Goal: Information Seeking & Learning: Learn about a topic

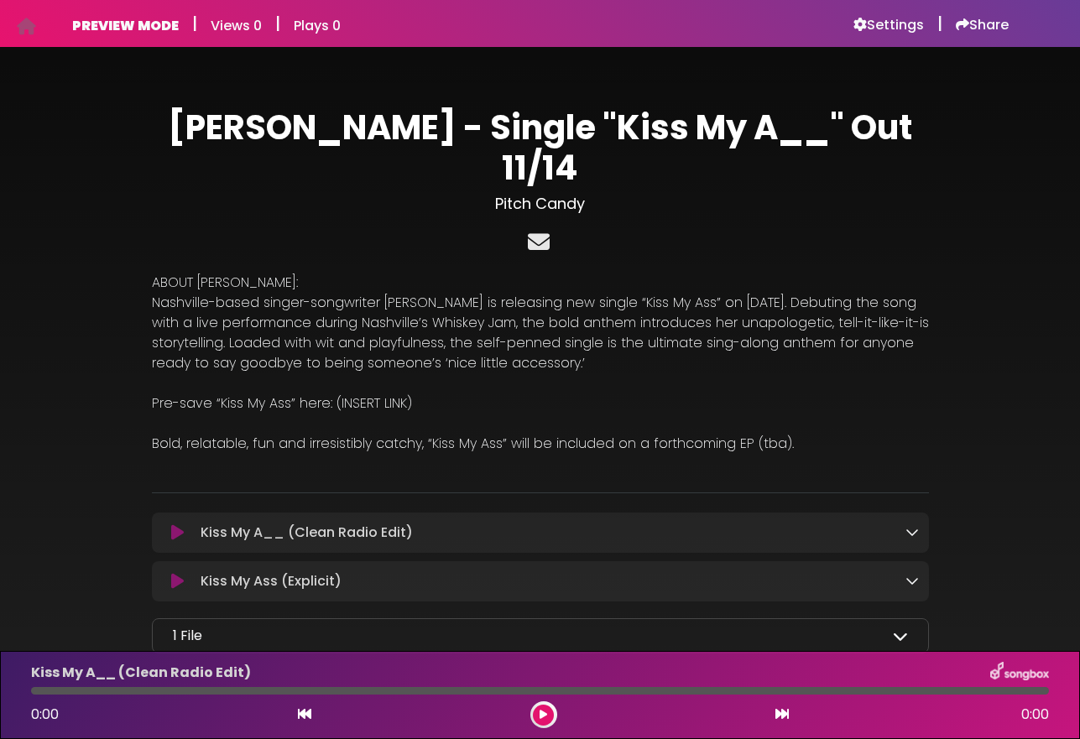
click at [544, 231] on icon at bounding box center [539, 242] width 29 height 22
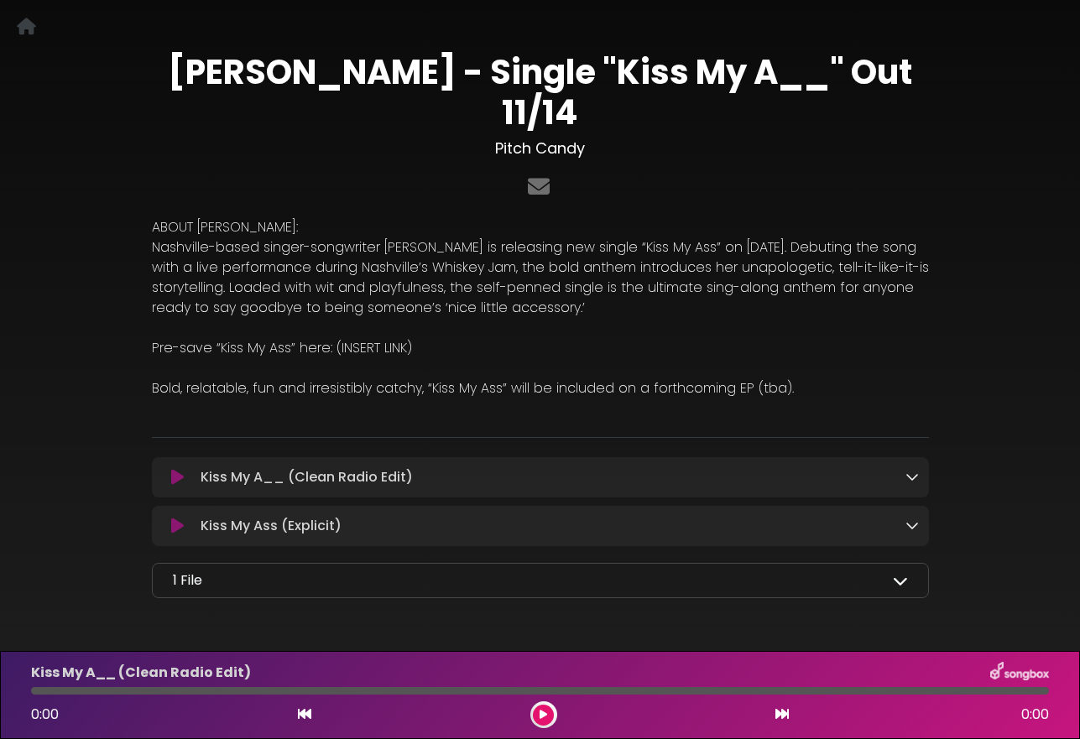
scroll to position [69, 0]
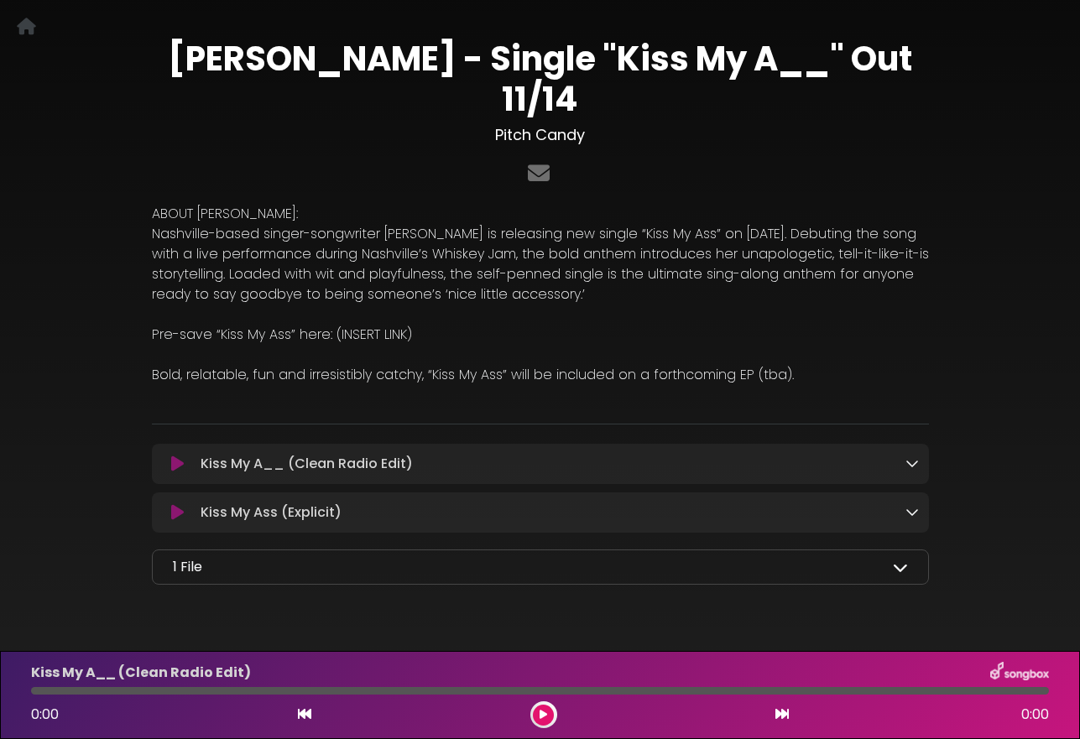
click at [717, 557] on div "1 File" at bounding box center [540, 567] width 735 height 20
click at [896, 560] on icon at bounding box center [900, 567] width 15 height 15
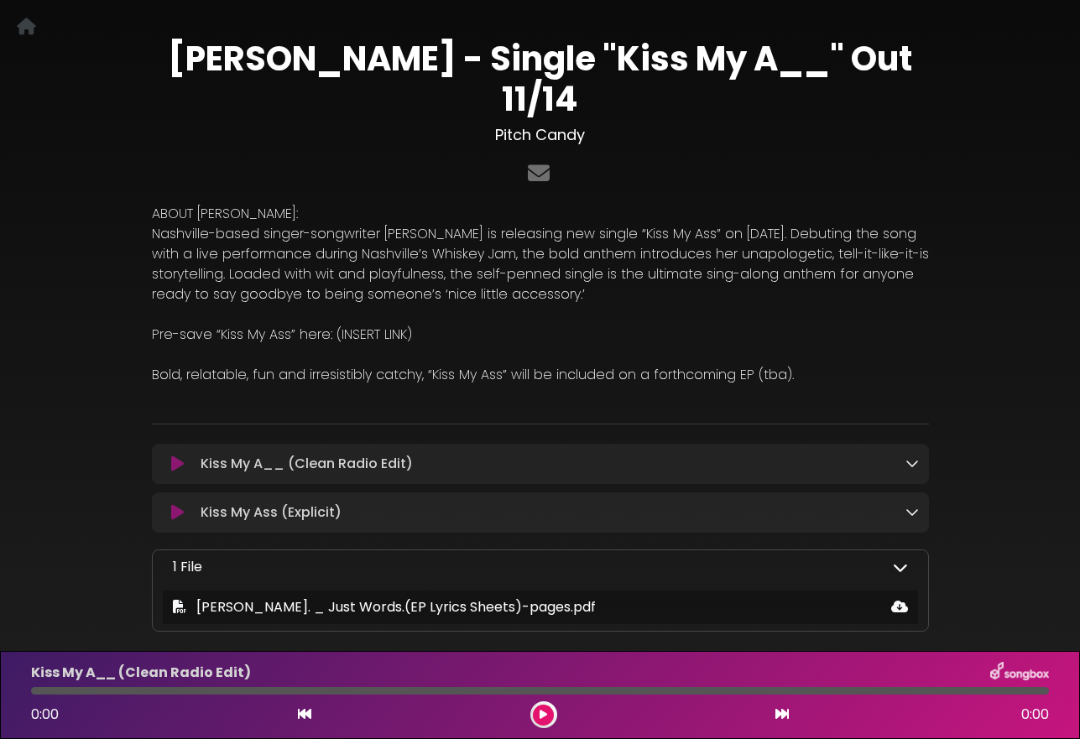
click at [896, 560] on icon at bounding box center [900, 567] width 15 height 15
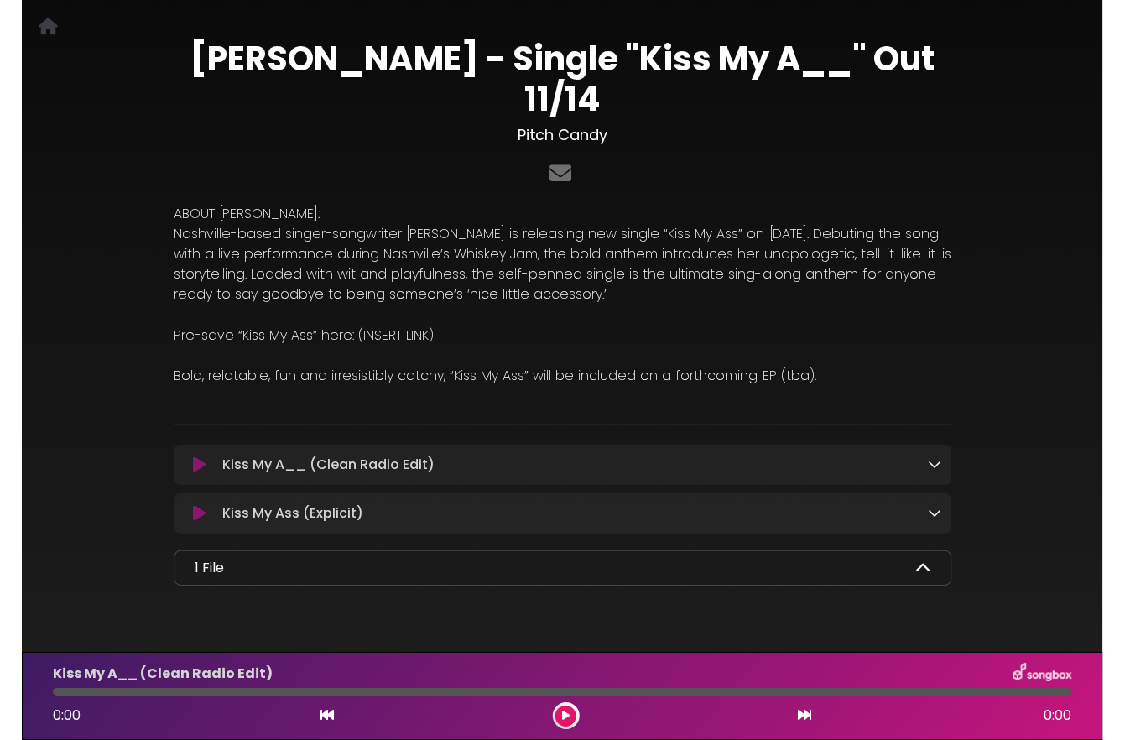
scroll to position [0, 0]
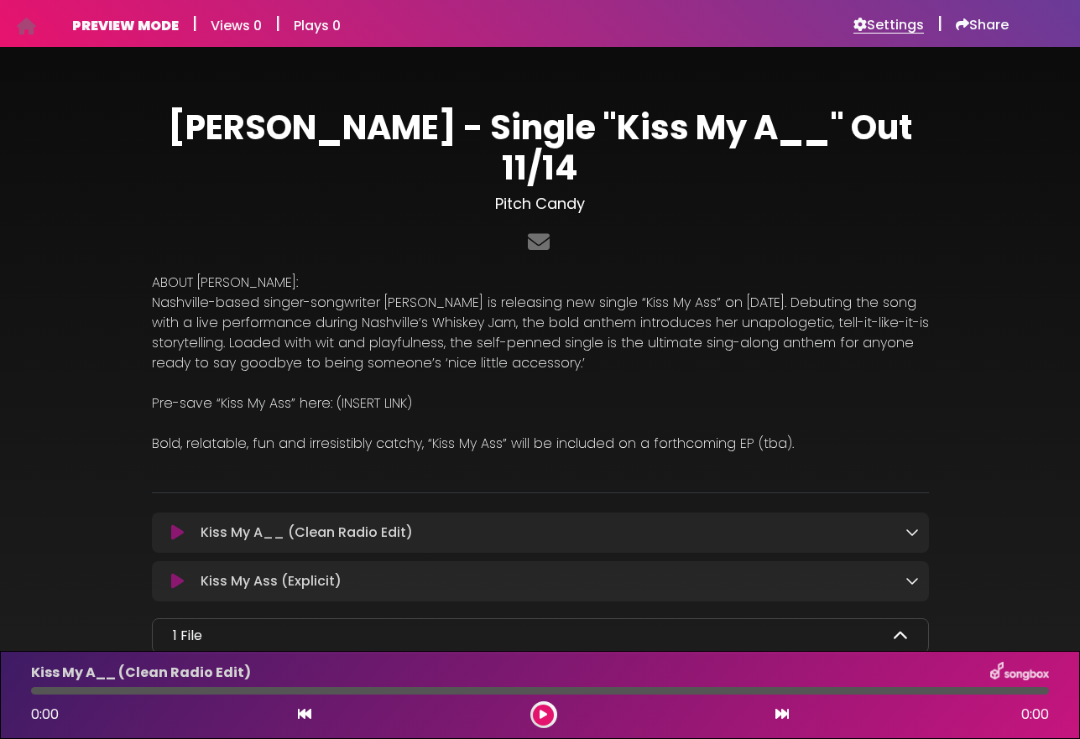
click at [862, 26] on h6 "Settings" at bounding box center [888, 25] width 70 height 17
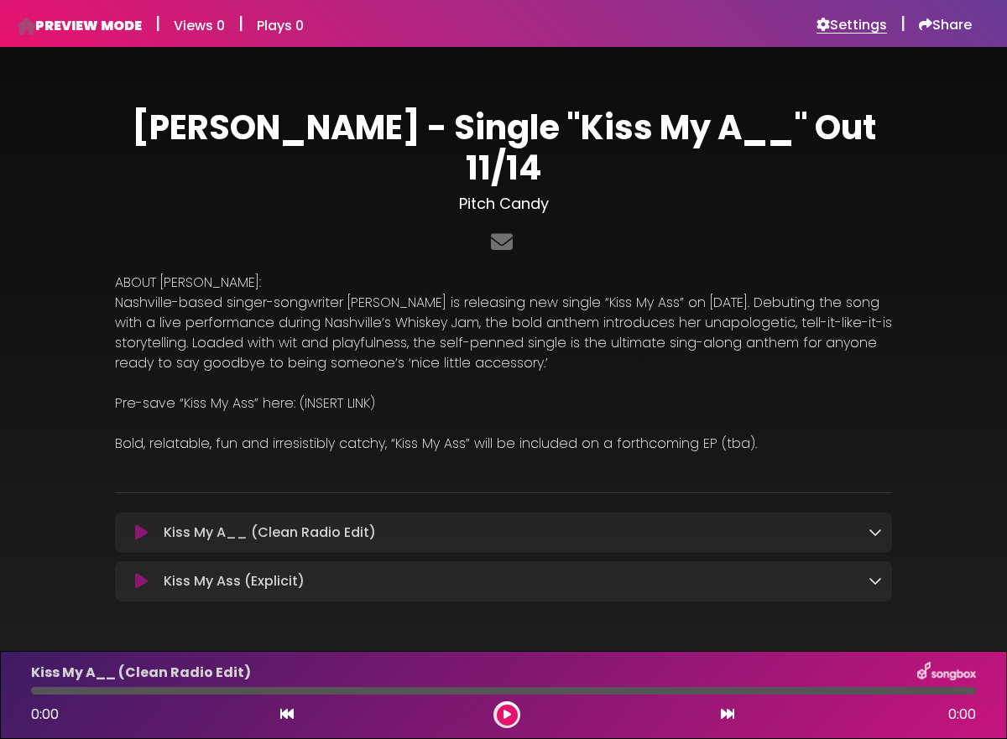
click at [845, 22] on h6 "Settings" at bounding box center [852, 25] width 70 height 17
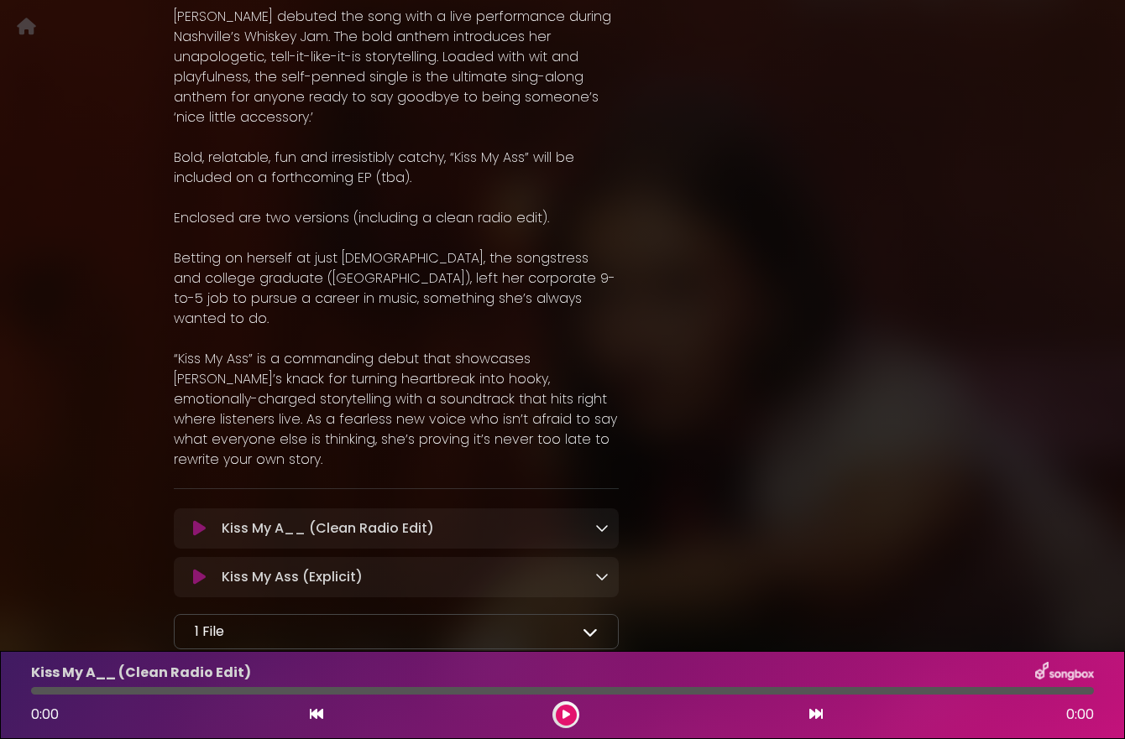
scroll to position [452, 0]
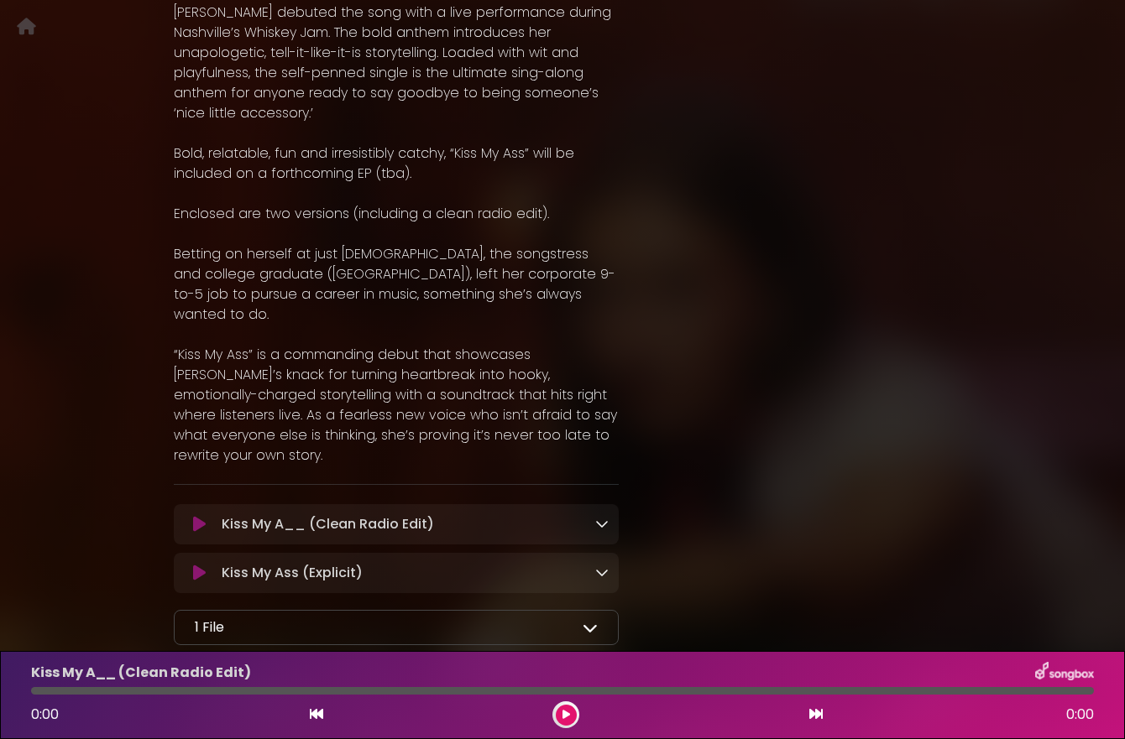
click at [587, 620] on icon at bounding box center [589, 627] width 15 height 15
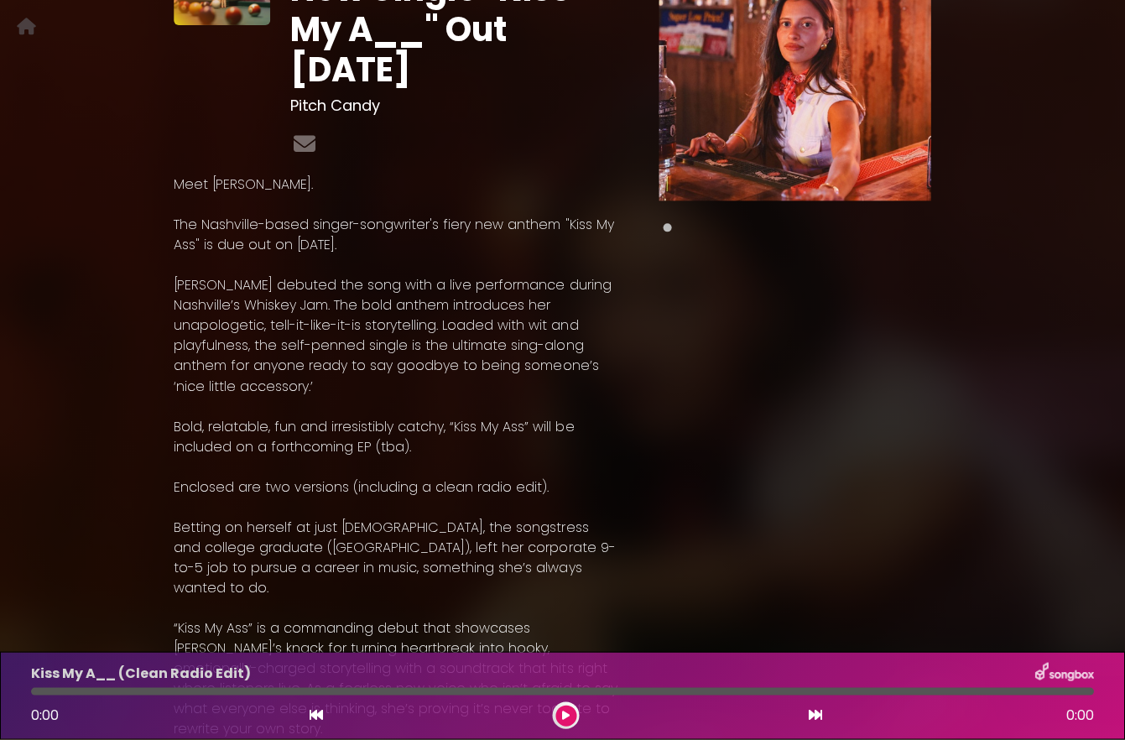
scroll to position [0, 0]
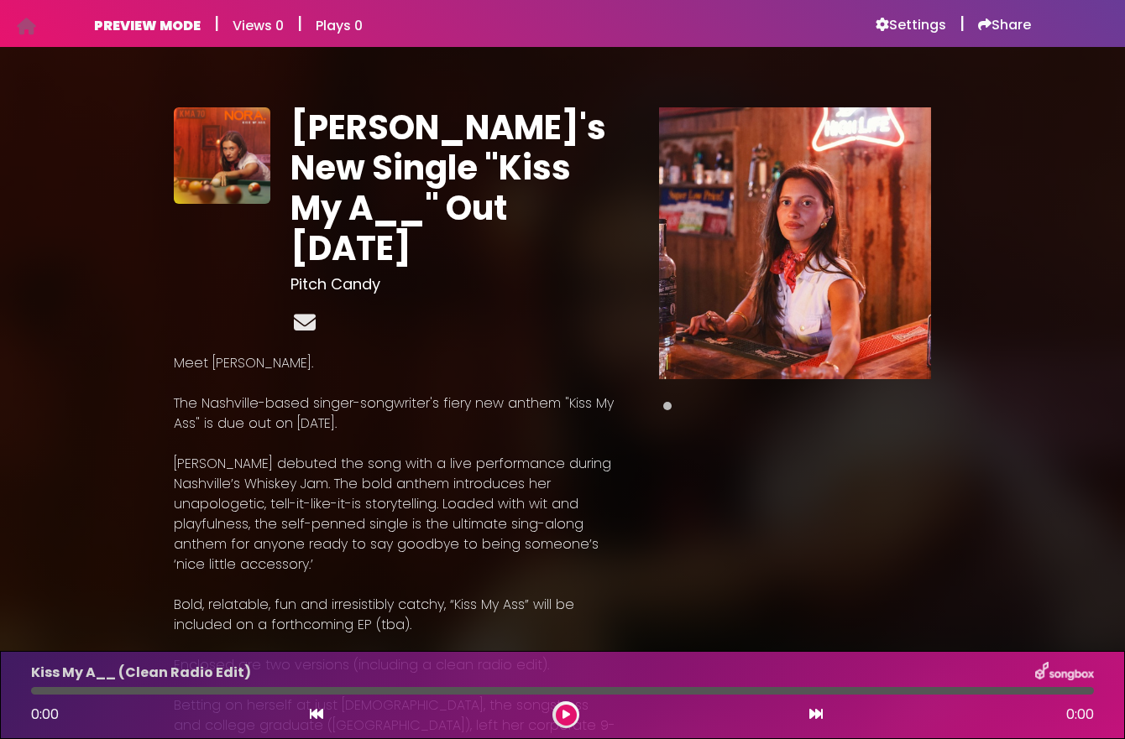
click at [307, 311] on icon at bounding box center [304, 322] width 29 height 22
click at [927, 25] on h6 "Settings" at bounding box center [910, 25] width 70 height 17
click at [888, 18] on h6 "Settings" at bounding box center [910, 25] width 70 height 17
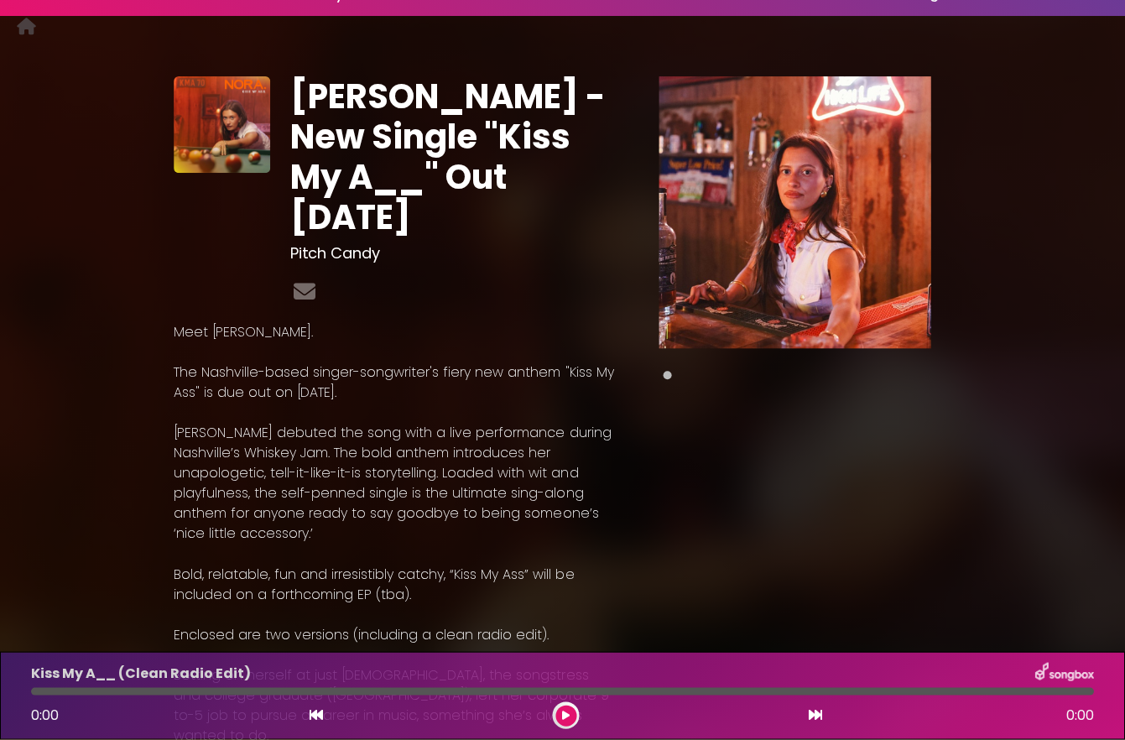
scroll to position [13, 0]
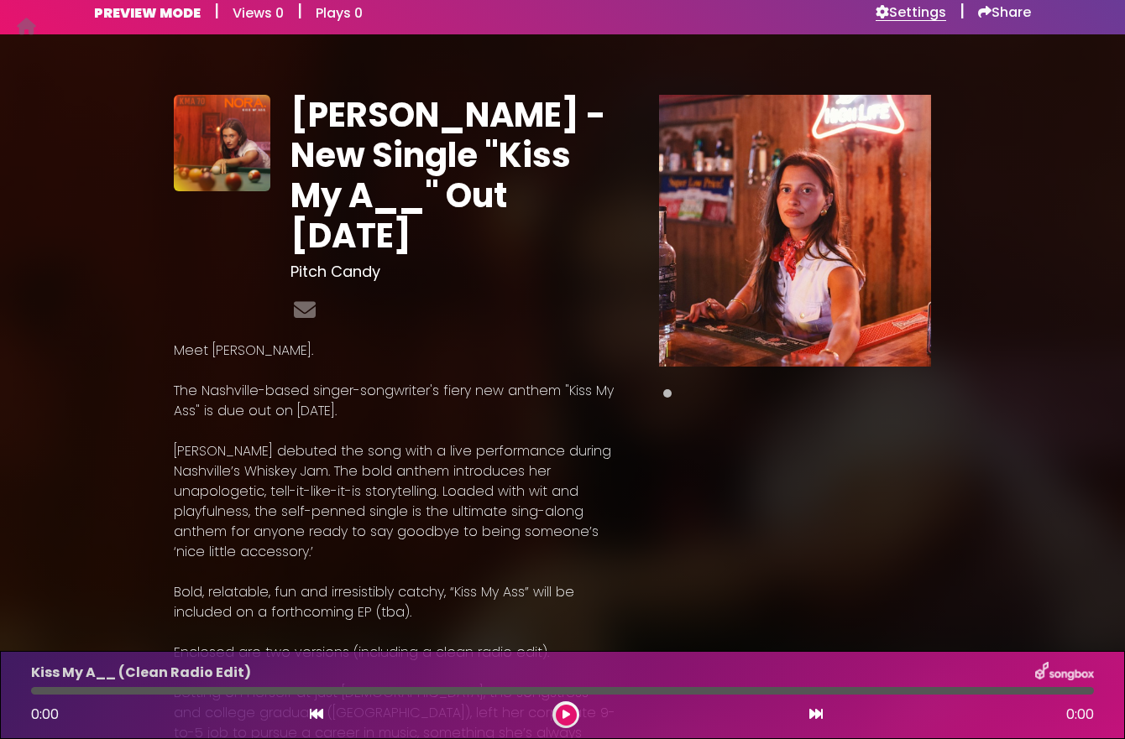
click at [894, 18] on h6 "Settings" at bounding box center [910, 12] width 70 height 17
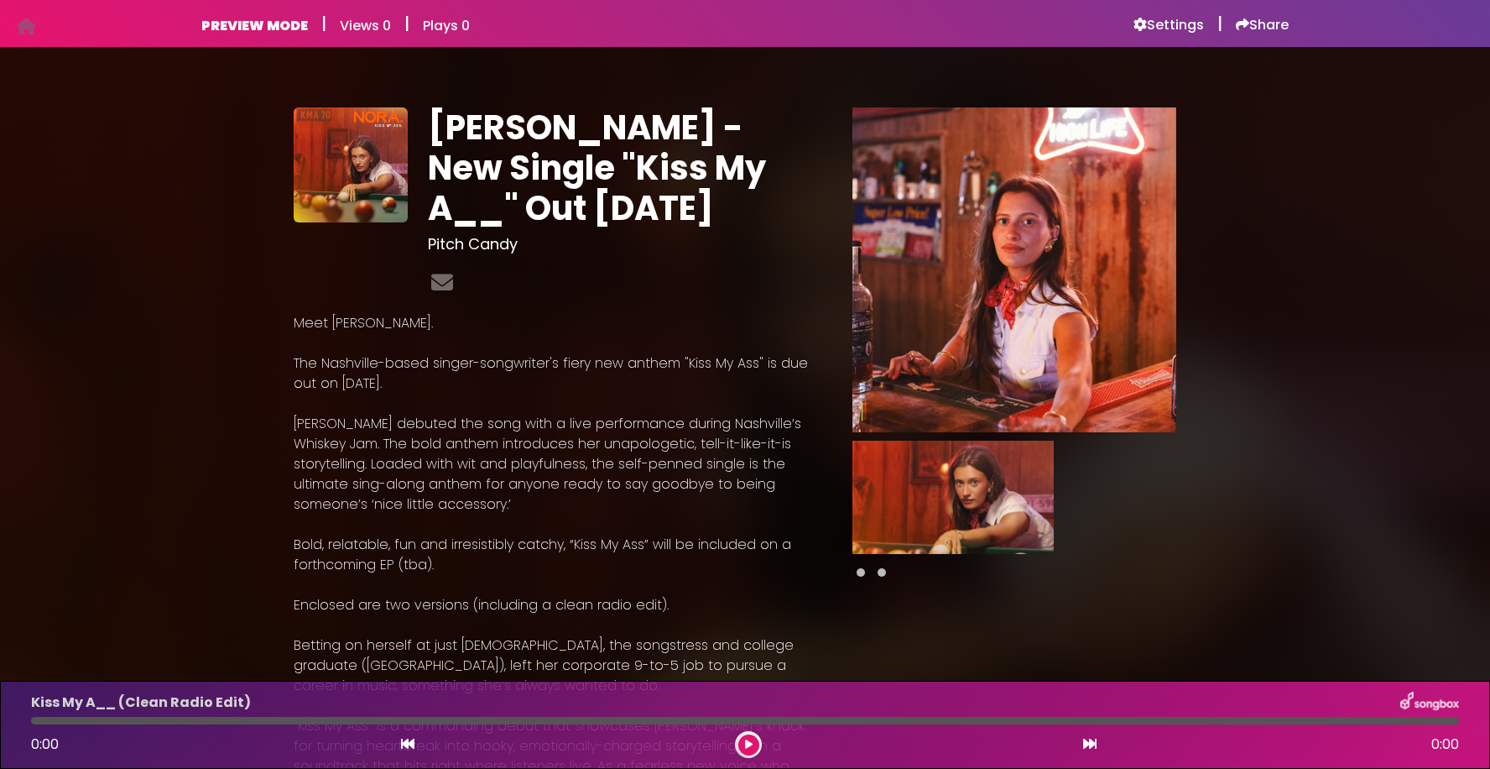
click at [965, 464] on img at bounding box center [953, 497] width 201 height 113
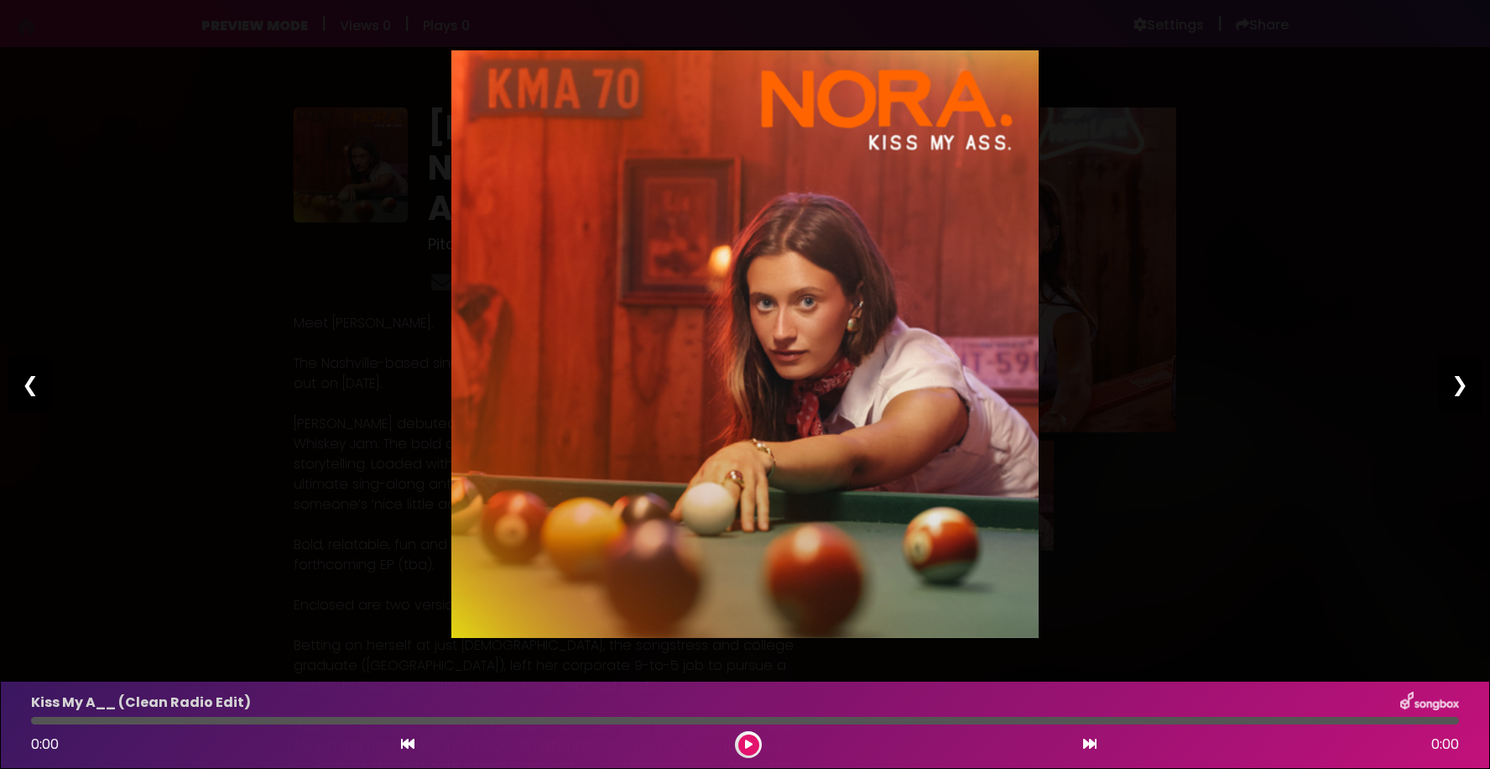
click at [22, 386] on div "❮" at bounding box center [30, 384] width 44 height 57
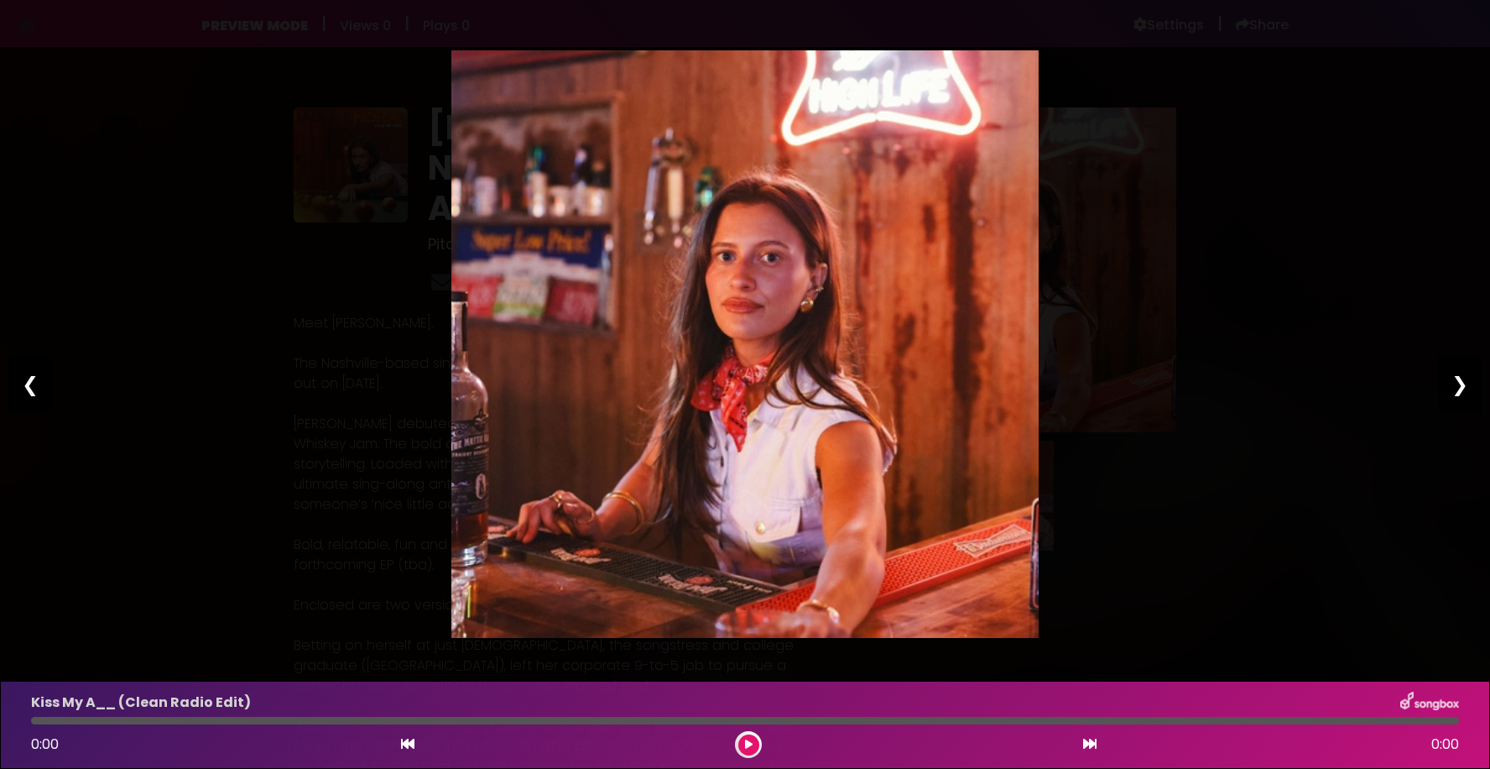
click at [34, 387] on div "❮" at bounding box center [30, 384] width 44 height 57
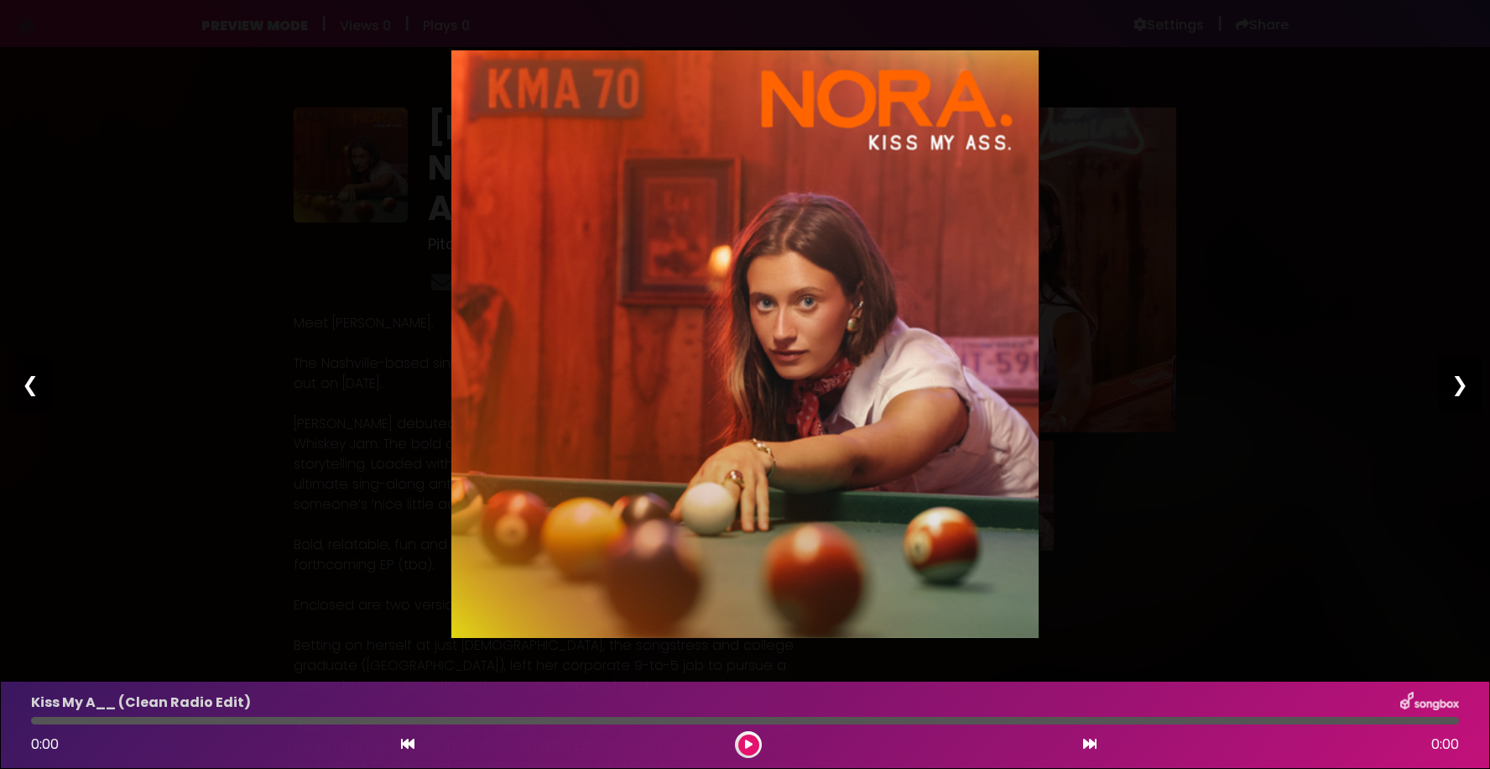
click at [1463, 375] on div "❯" at bounding box center [1460, 384] width 44 height 57
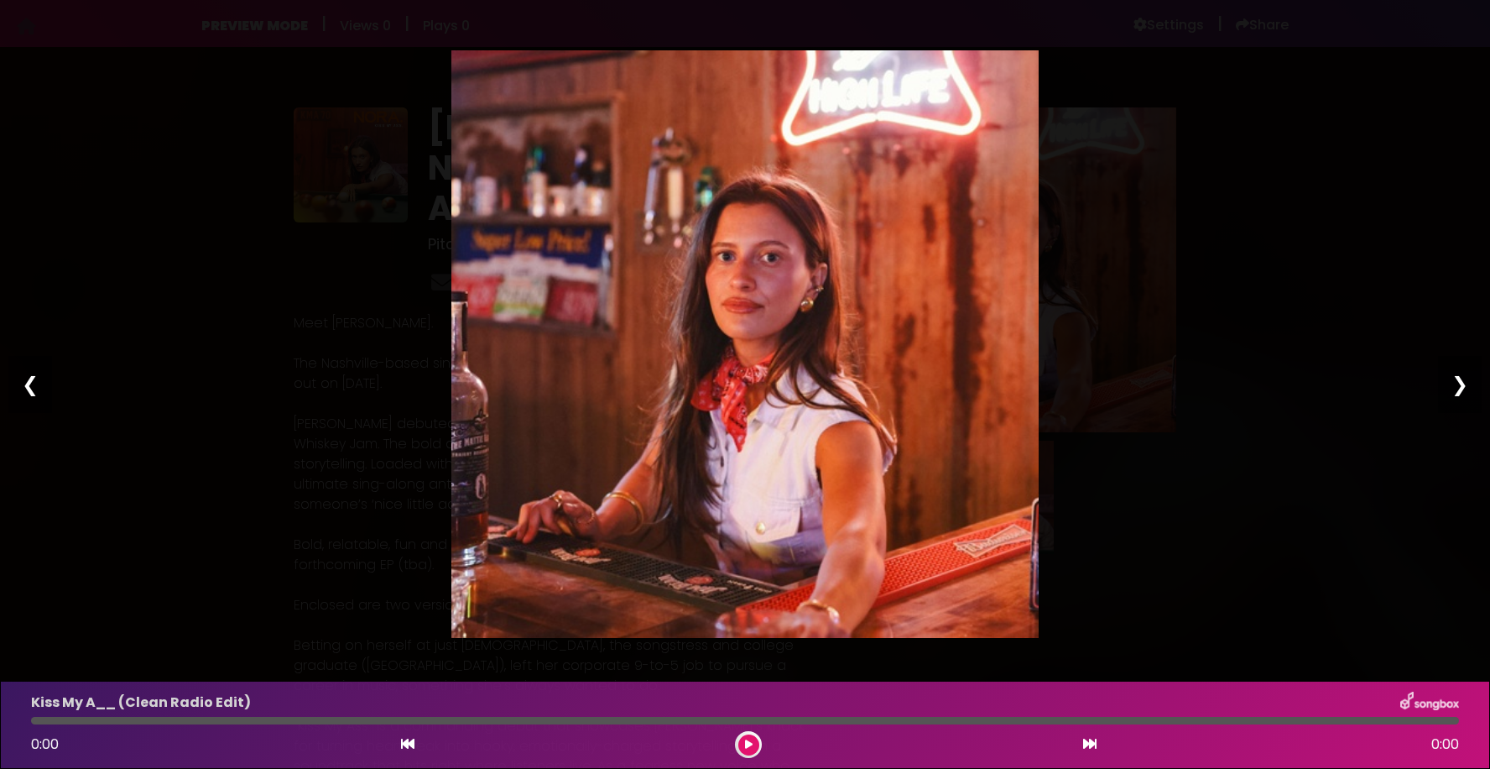
click at [1412, 112] on div "Pause Play % buffered 00:00 00:00 00:00 Exit fullscreen Enter fullscreen Play ❮…" at bounding box center [745, 384] width 1490 height 769
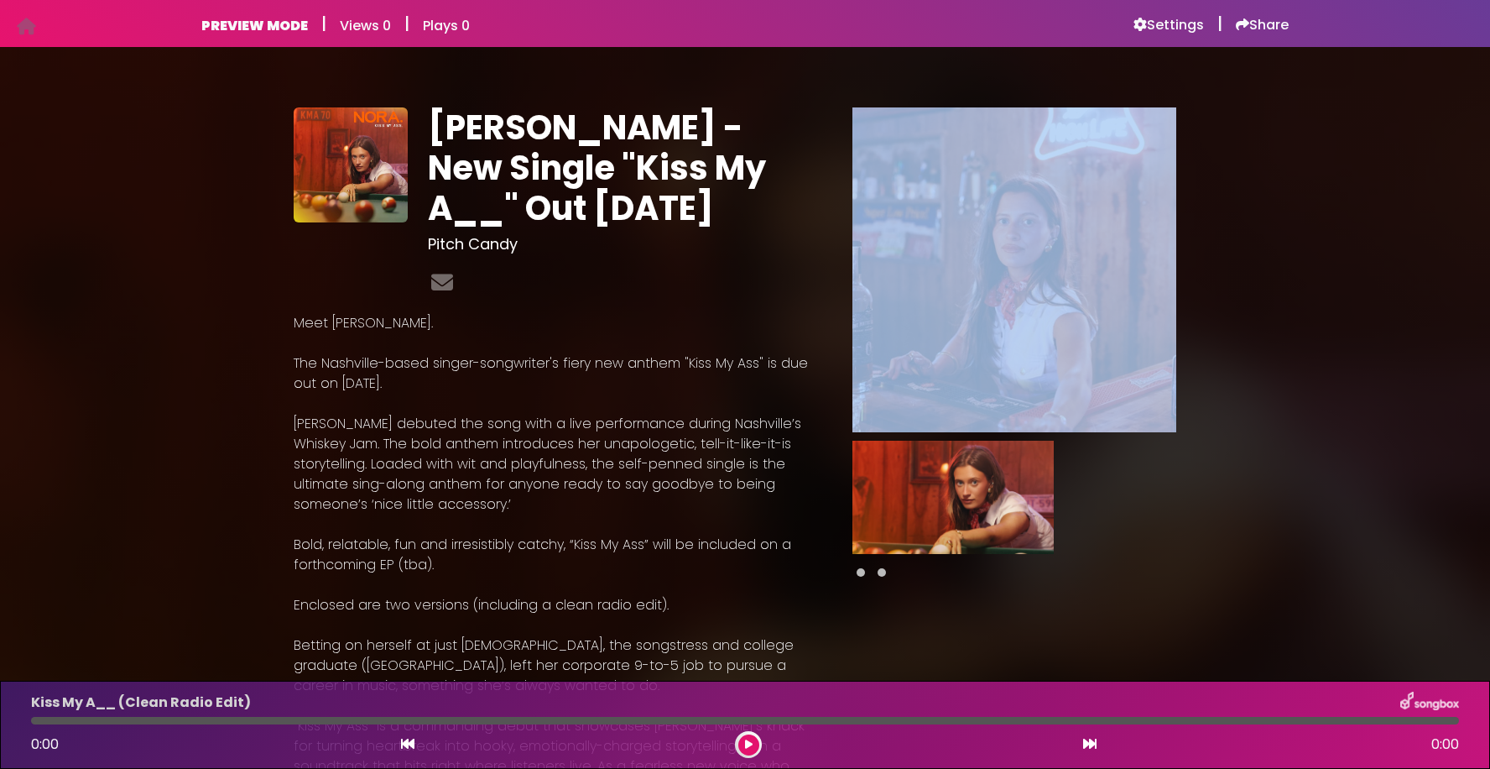
click at [1412, 112] on div "NORA - New Single "Kiss My A__" Out Nov. 14th Pitch Candy Meet NORA. ×" at bounding box center [745, 545] width 1490 height 957
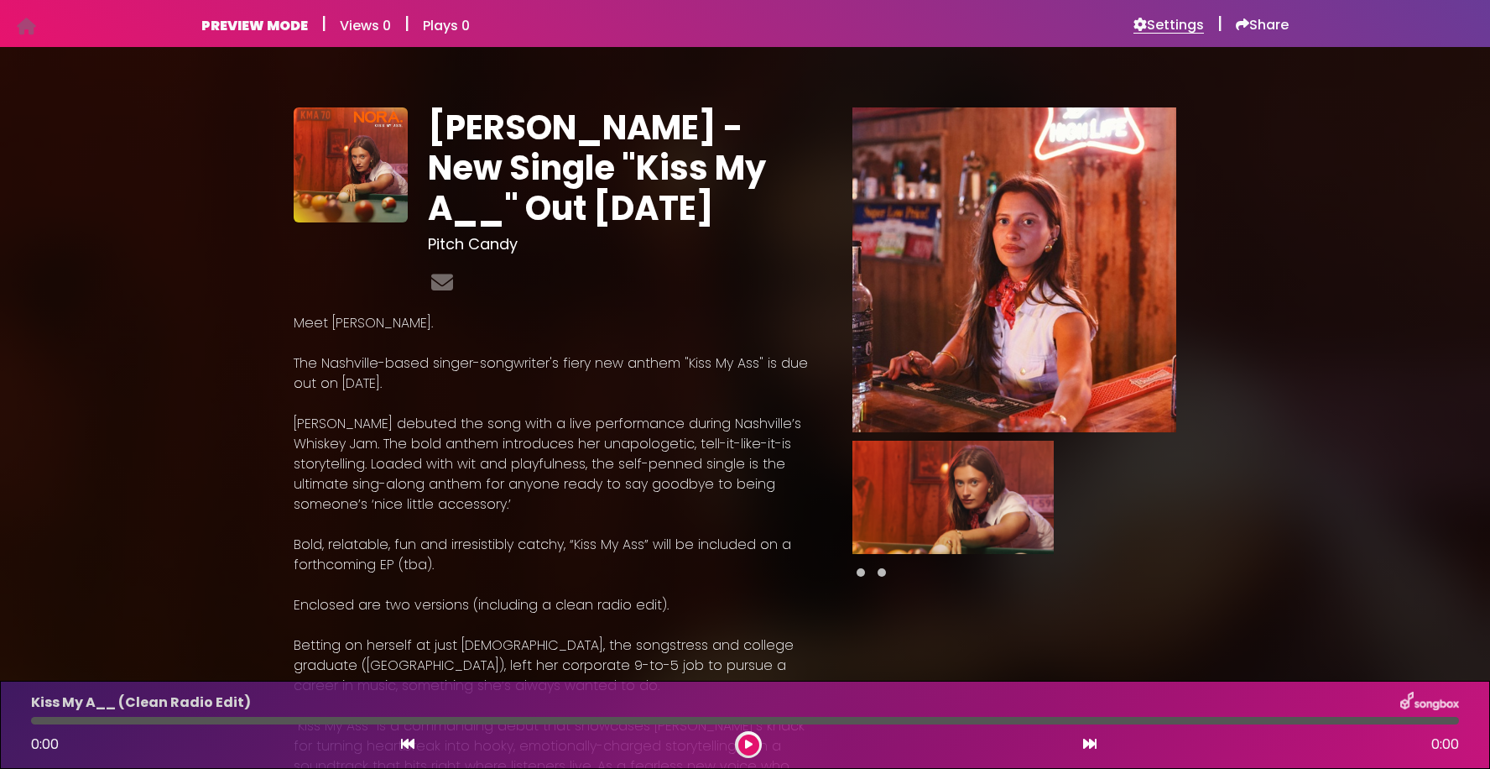
click at [1156, 28] on h6 "Settings" at bounding box center [1169, 25] width 70 height 17
click at [447, 282] on icon at bounding box center [442, 282] width 29 height 22
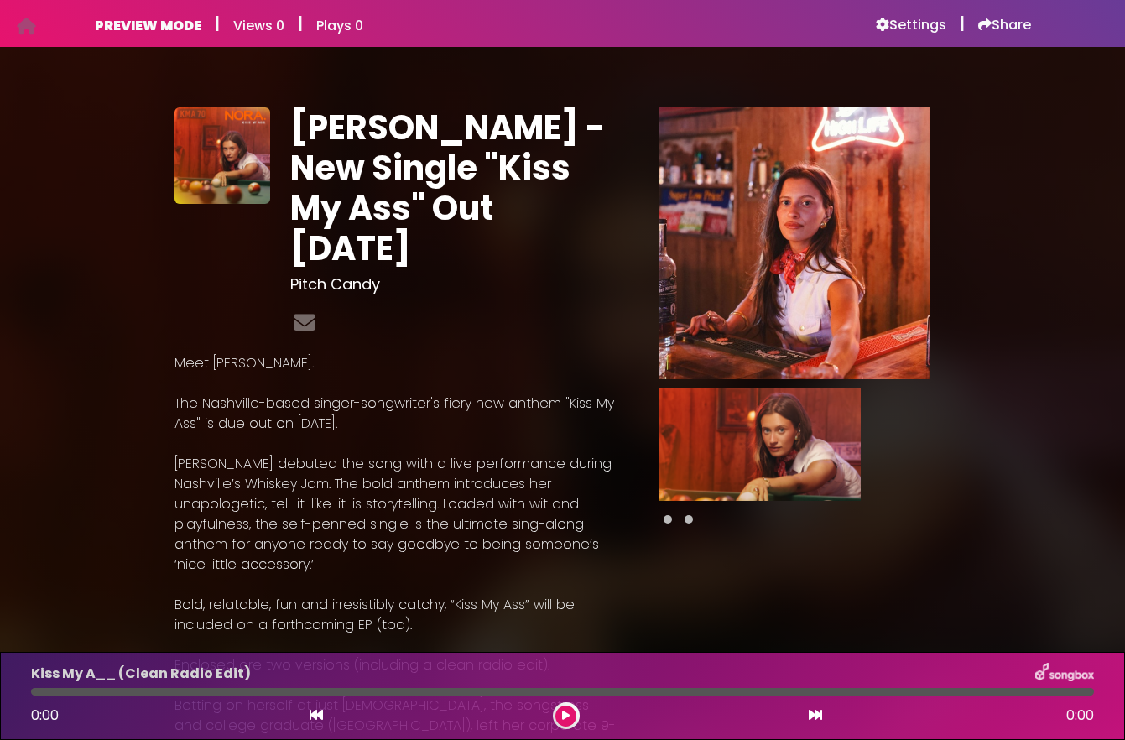
click at [831, 211] on img at bounding box center [796, 243] width 272 height 272
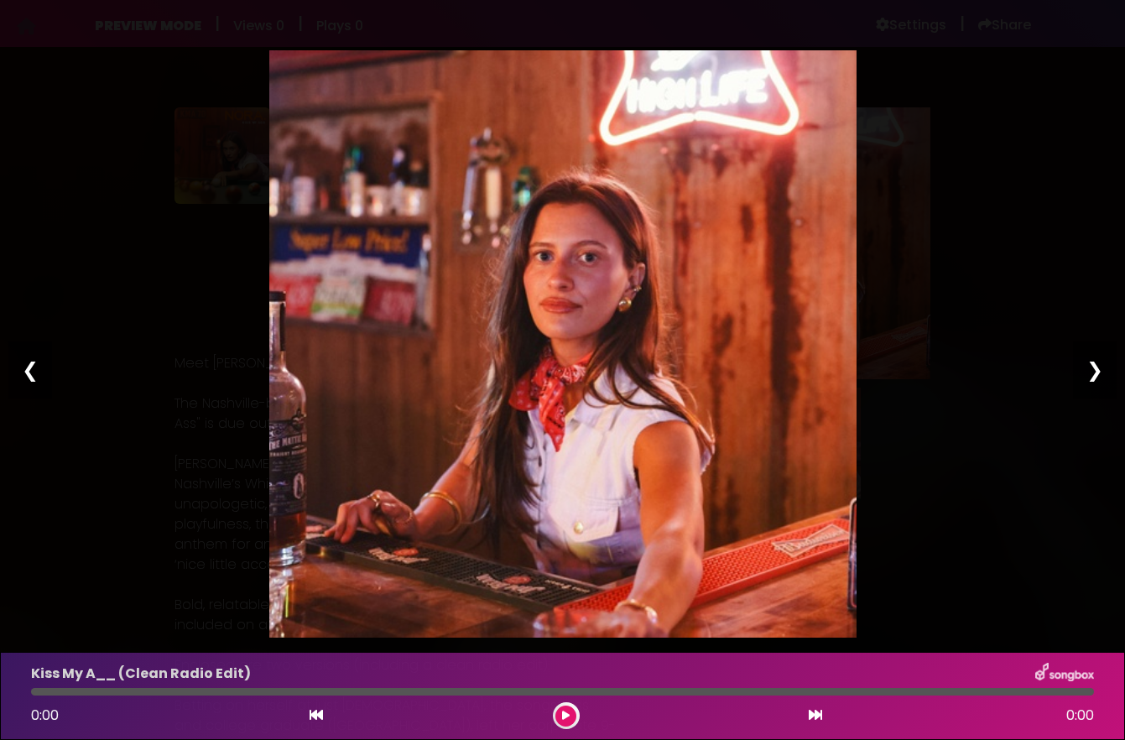
click at [1097, 363] on div "❯" at bounding box center [1095, 370] width 44 height 57
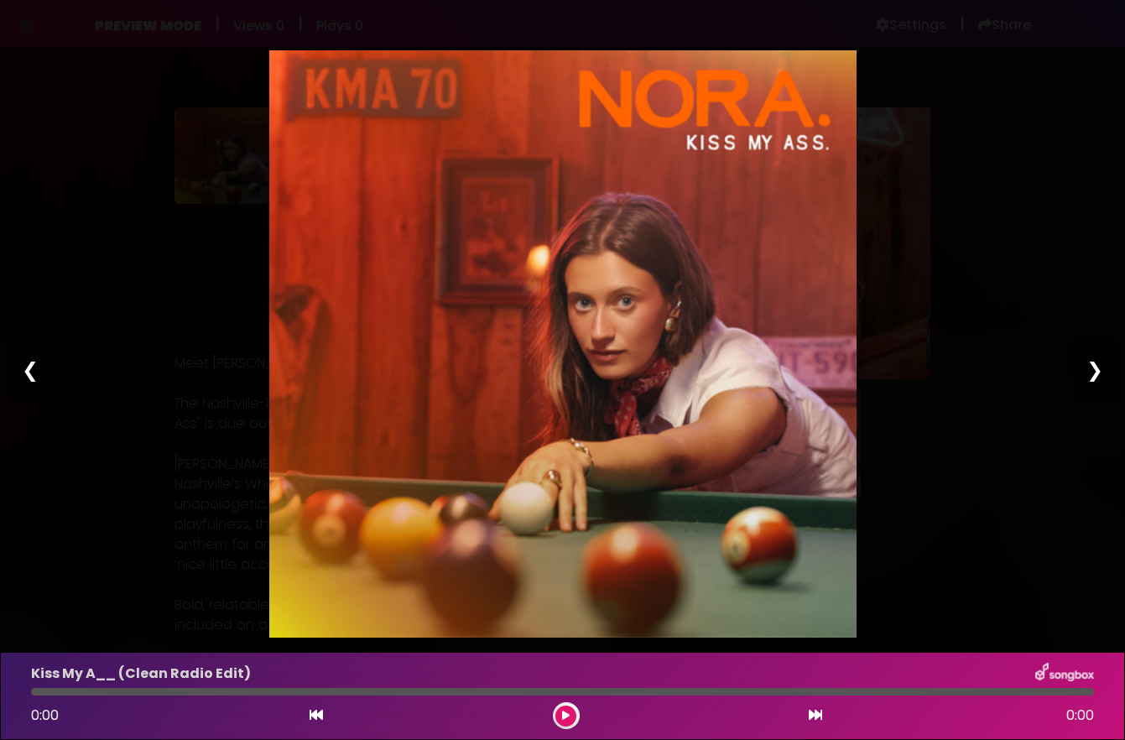
click at [31, 368] on div "❮" at bounding box center [30, 370] width 44 height 57
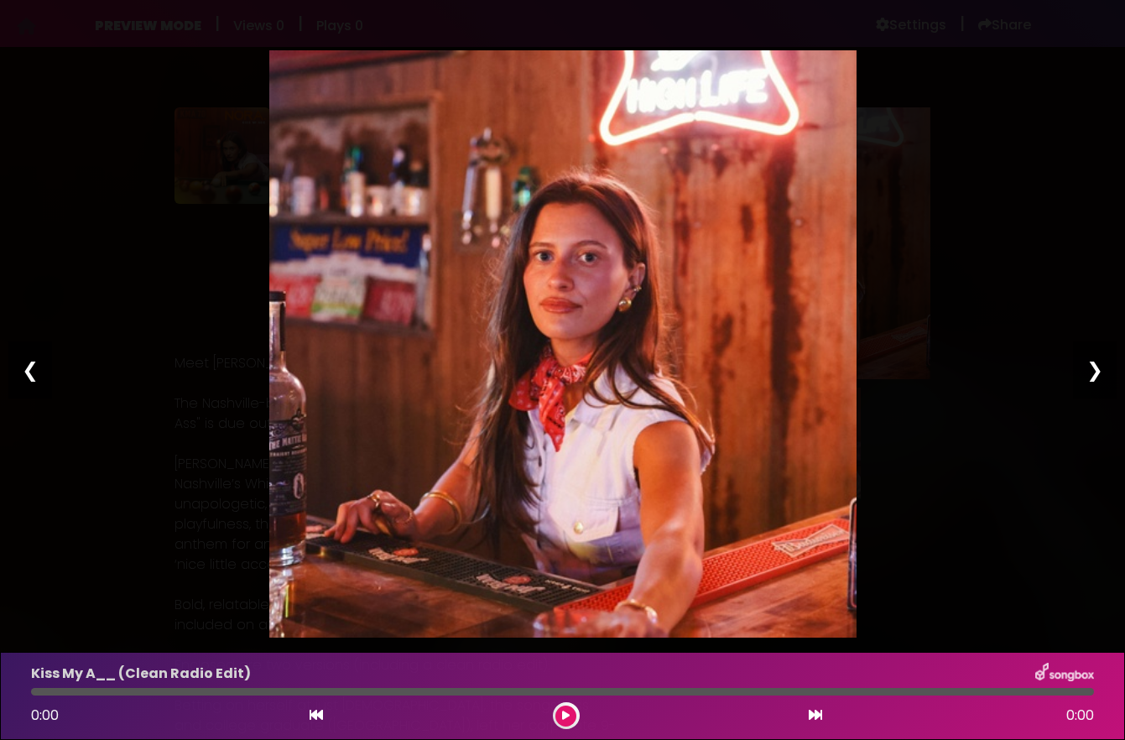
click at [31, 368] on div "❮" at bounding box center [30, 370] width 44 height 57
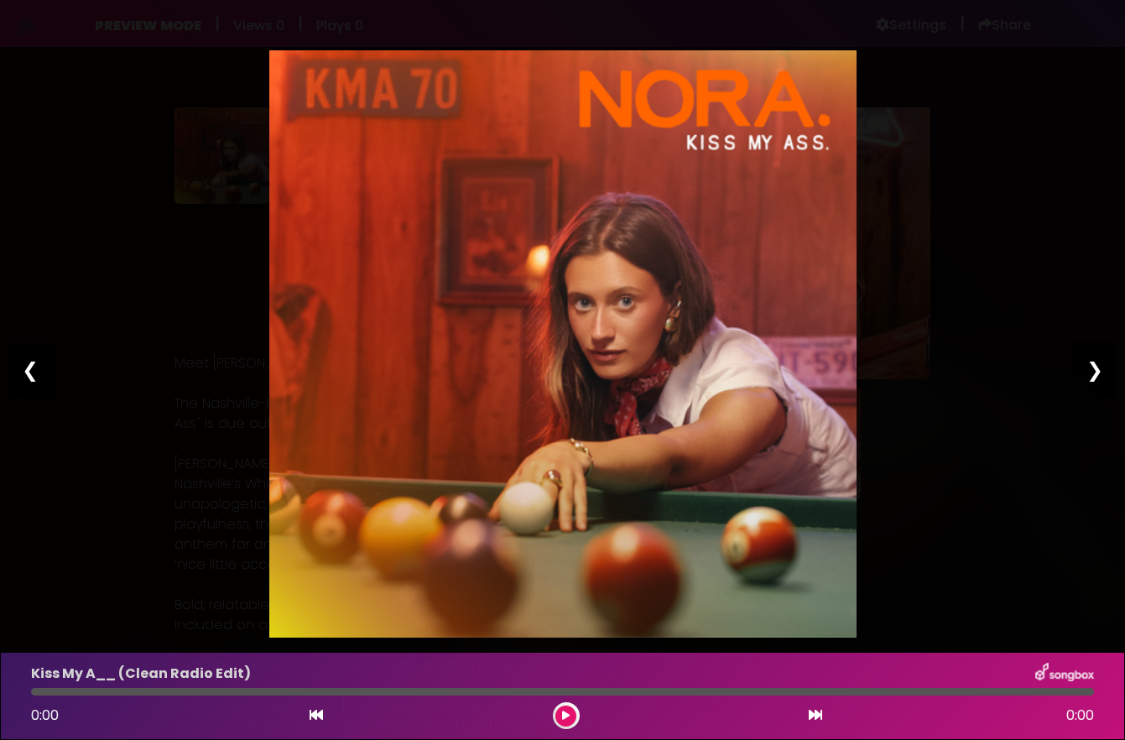
click at [31, 368] on div "❮" at bounding box center [30, 370] width 44 height 57
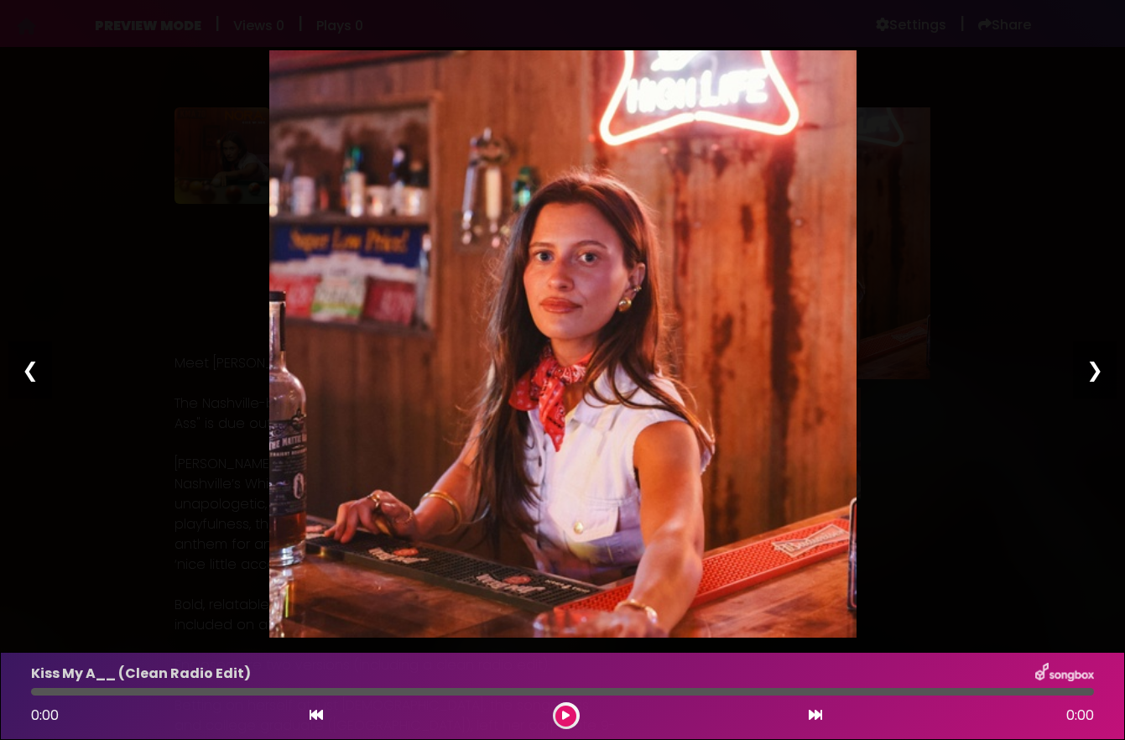
click at [177, 197] on div "Pause Play % buffered 00:00 00:00 00:00 Exit fullscreen Enter fullscreen Play ❮…" at bounding box center [562, 370] width 1125 height 740
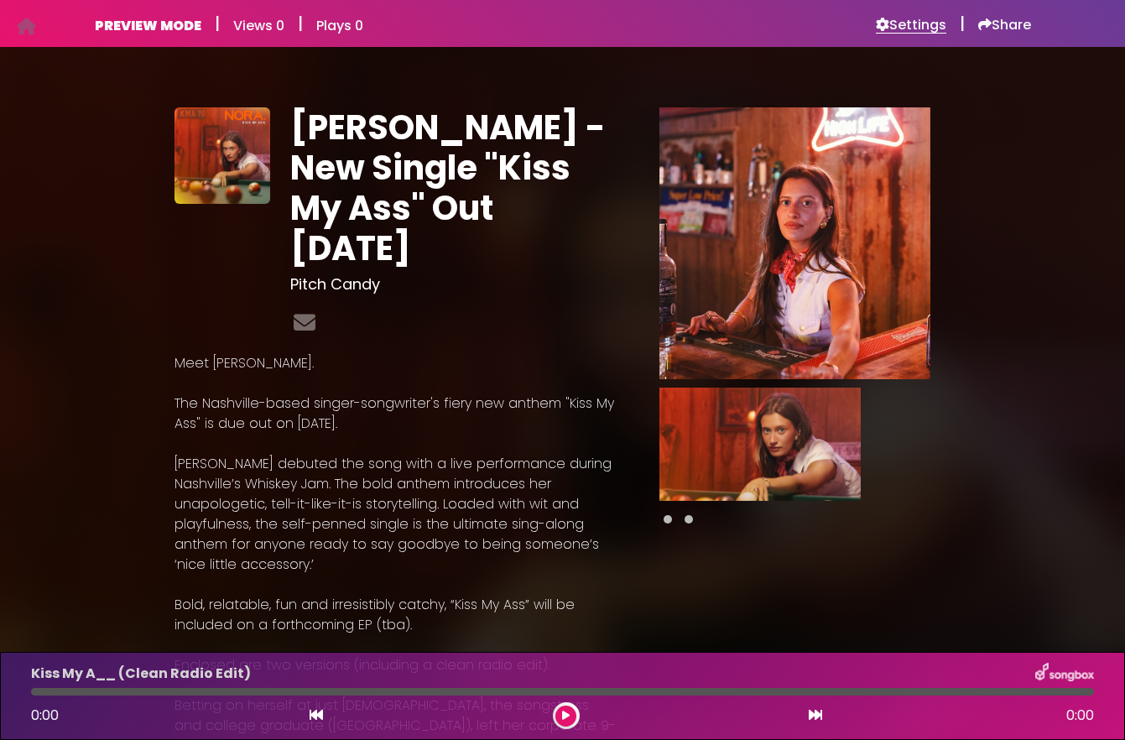
click at [917, 20] on h6 "Settings" at bounding box center [911, 25] width 70 height 17
click at [898, 21] on h6 "Settings" at bounding box center [911, 25] width 70 height 17
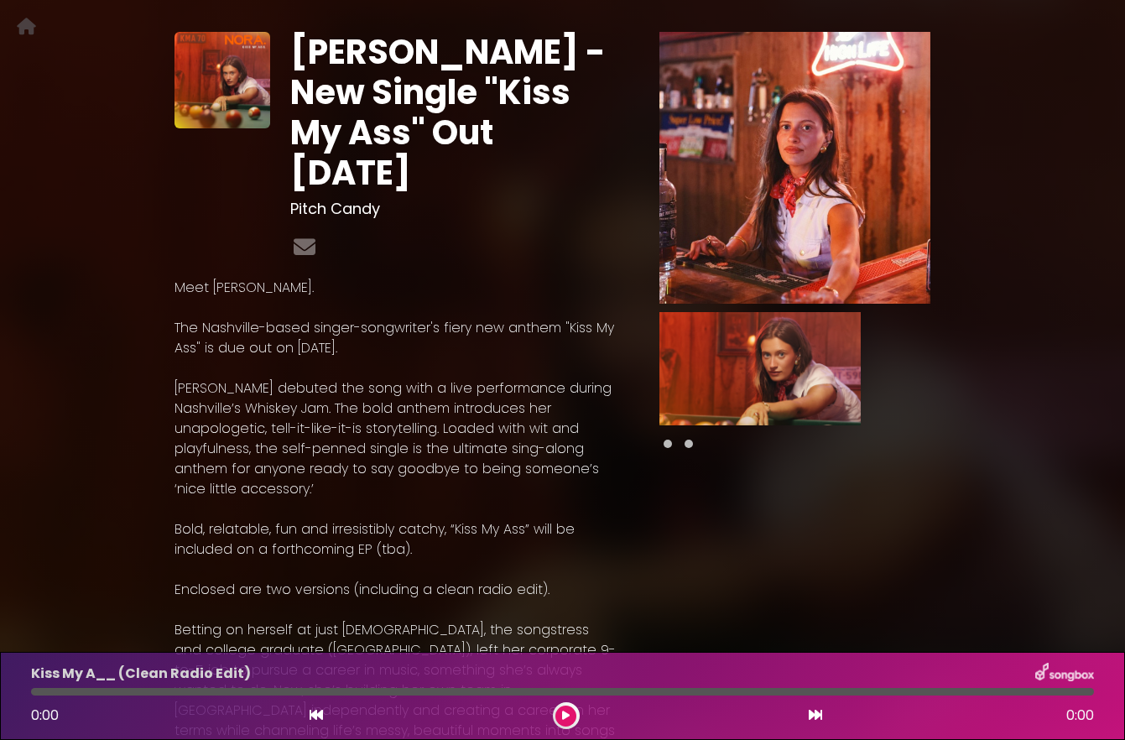
scroll to position [42, 0]
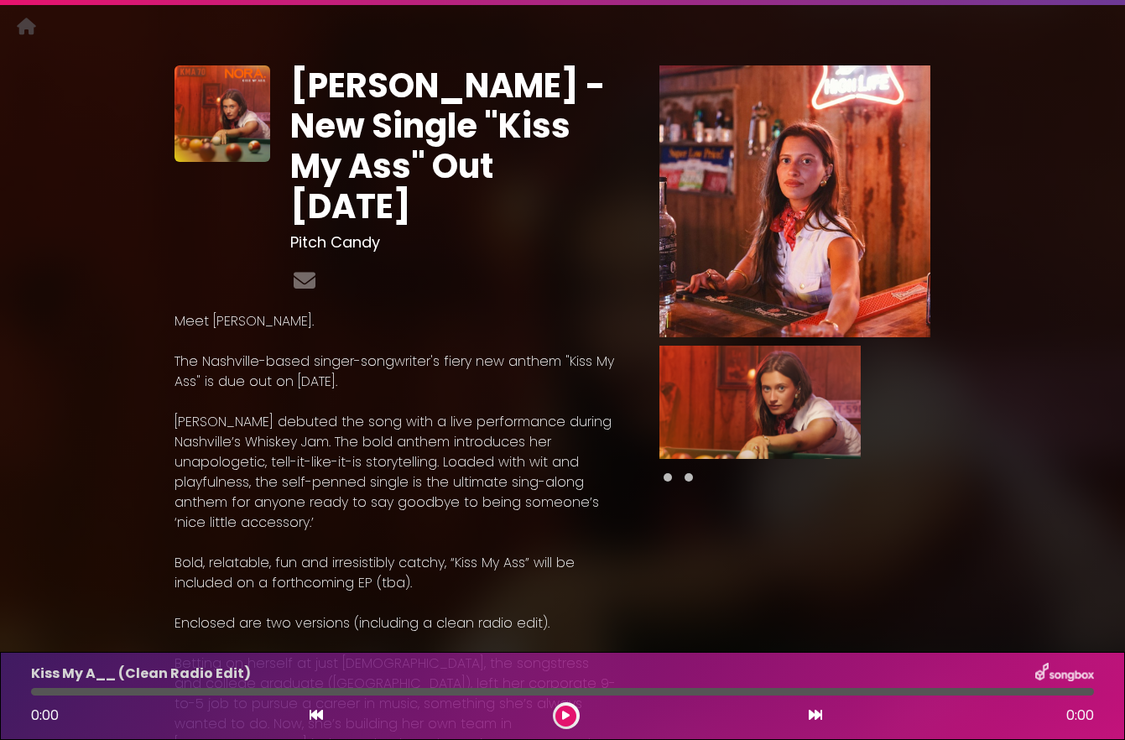
click at [848, 276] on img at bounding box center [796, 201] width 272 height 272
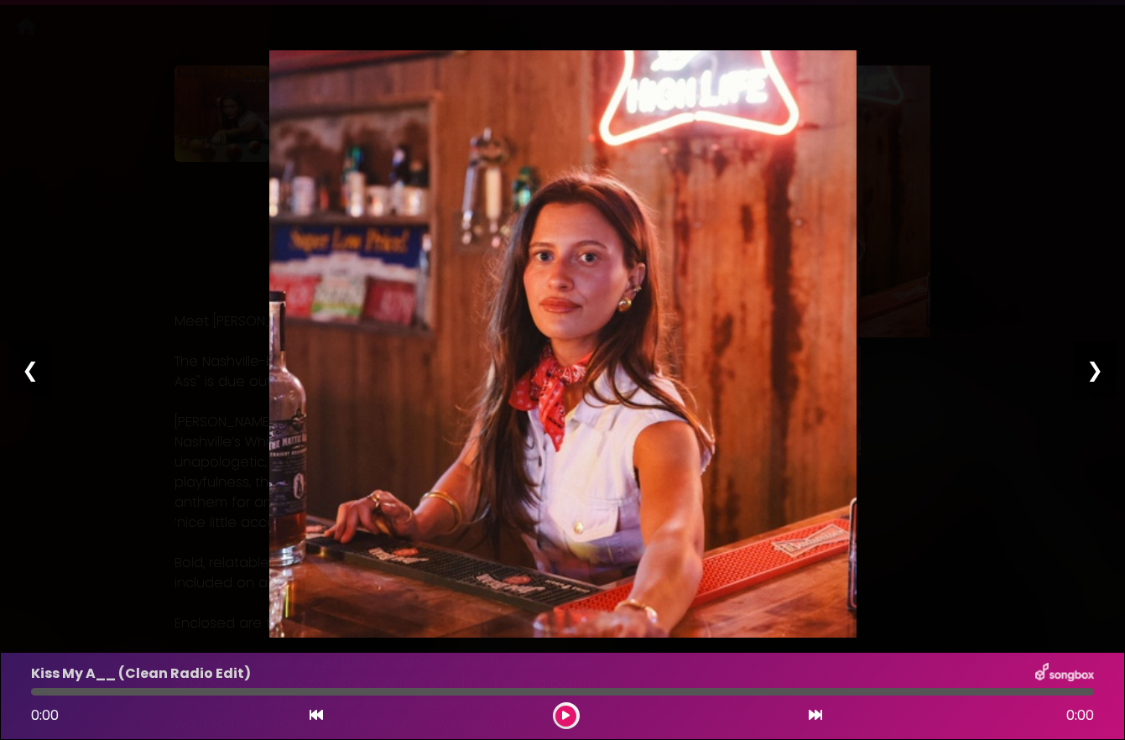
click at [1089, 360] on div "❯" at bounding box center [1095, 370] width 44 height 57
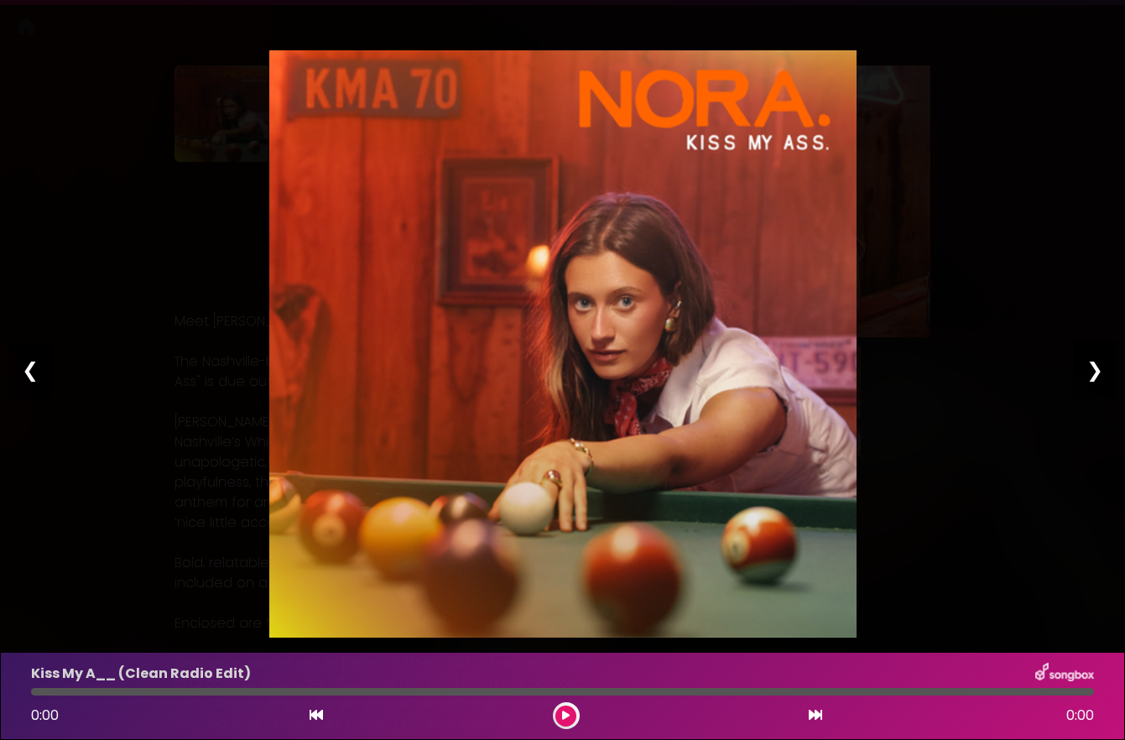
click at [1042, 252] on div "Pause Play % buffered 00:00 00:00 00:00 Exit fullscreen Enter fullscreen Play ❮…" at bounding box center [562, 370] width 1125 height 740
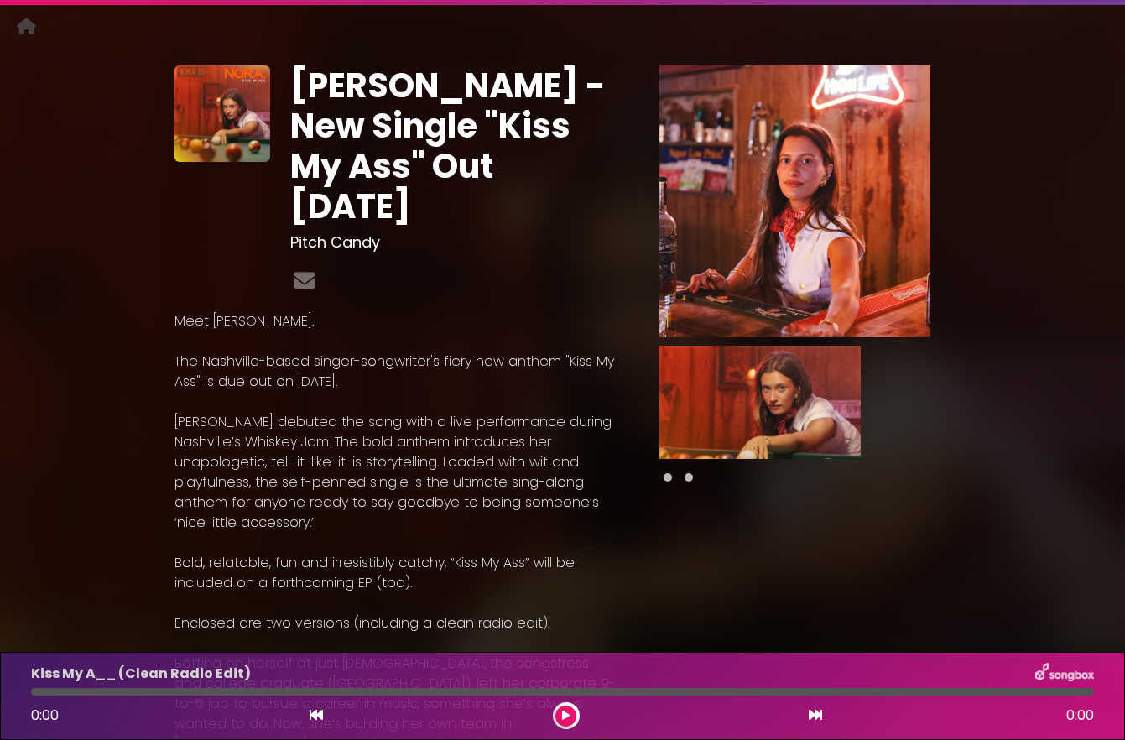
click at [895, 237] on img at bounding box center [796, 201] width 272 height 272
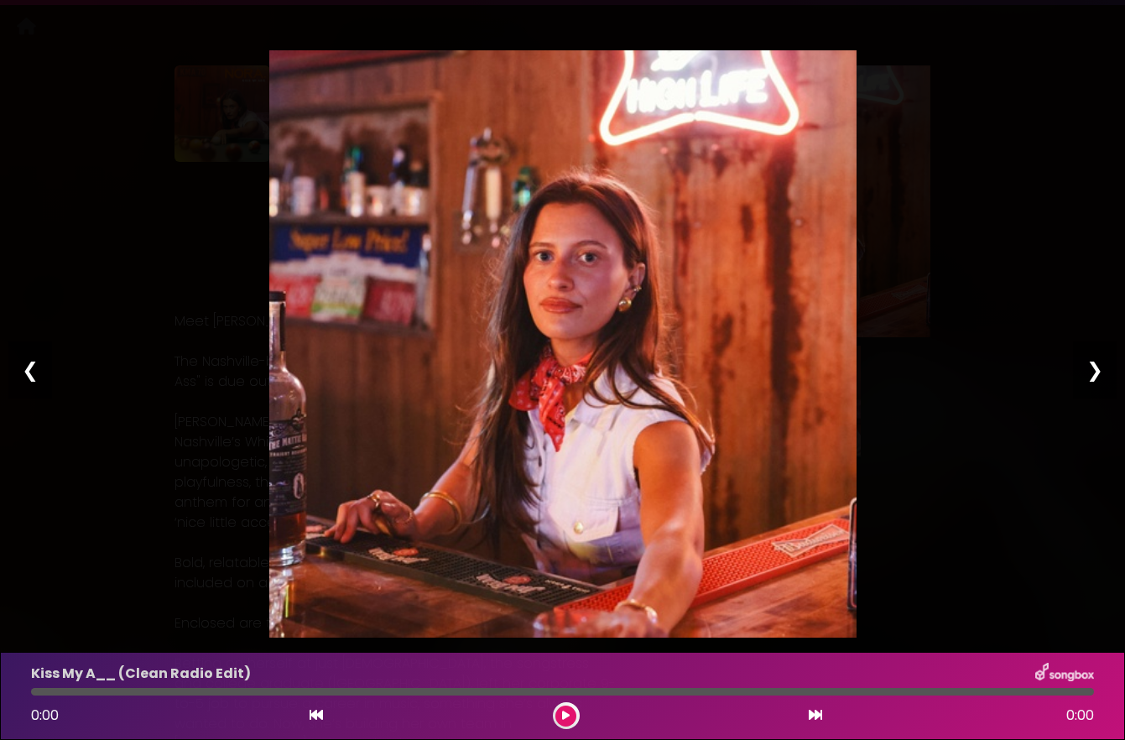
click at [1088, 373] on div "❯" at bounding box center [1095, 370] width 44 height 57
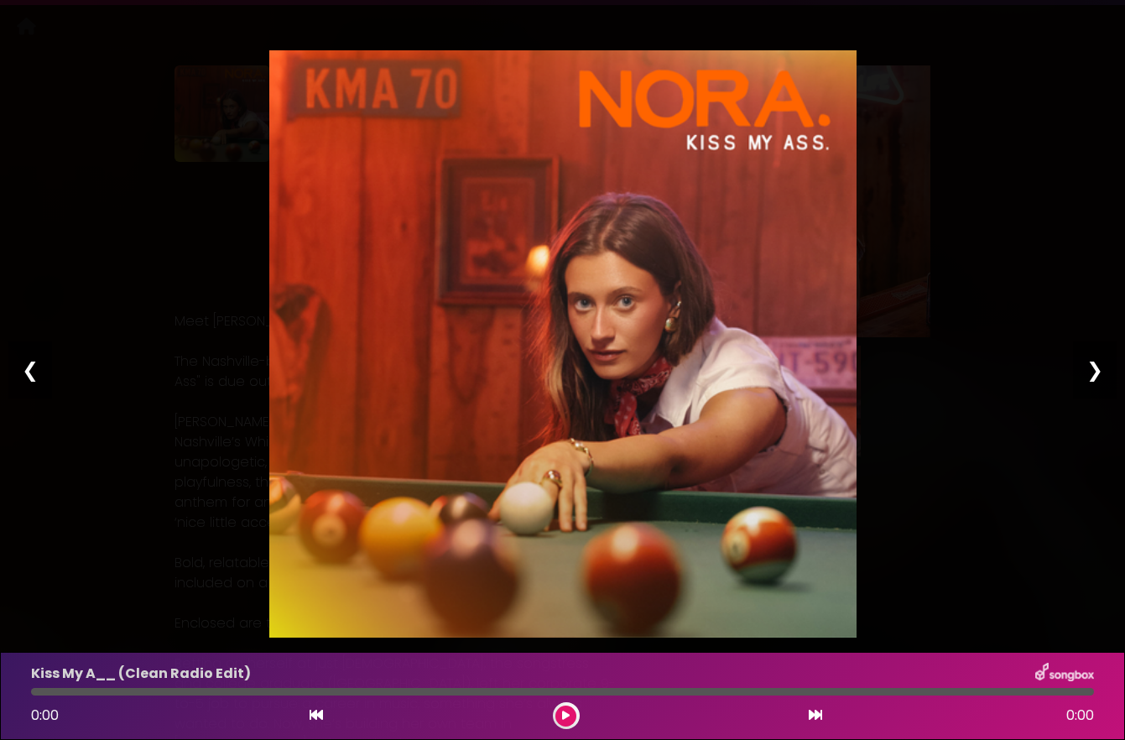
click at [1064, 153] on div "Pause Play % buffered 00:00 00:00 00:00 Exit fullscreen Enter fullscreen Play ❮…" at bounding box center [562, 370] width 1125 height 740
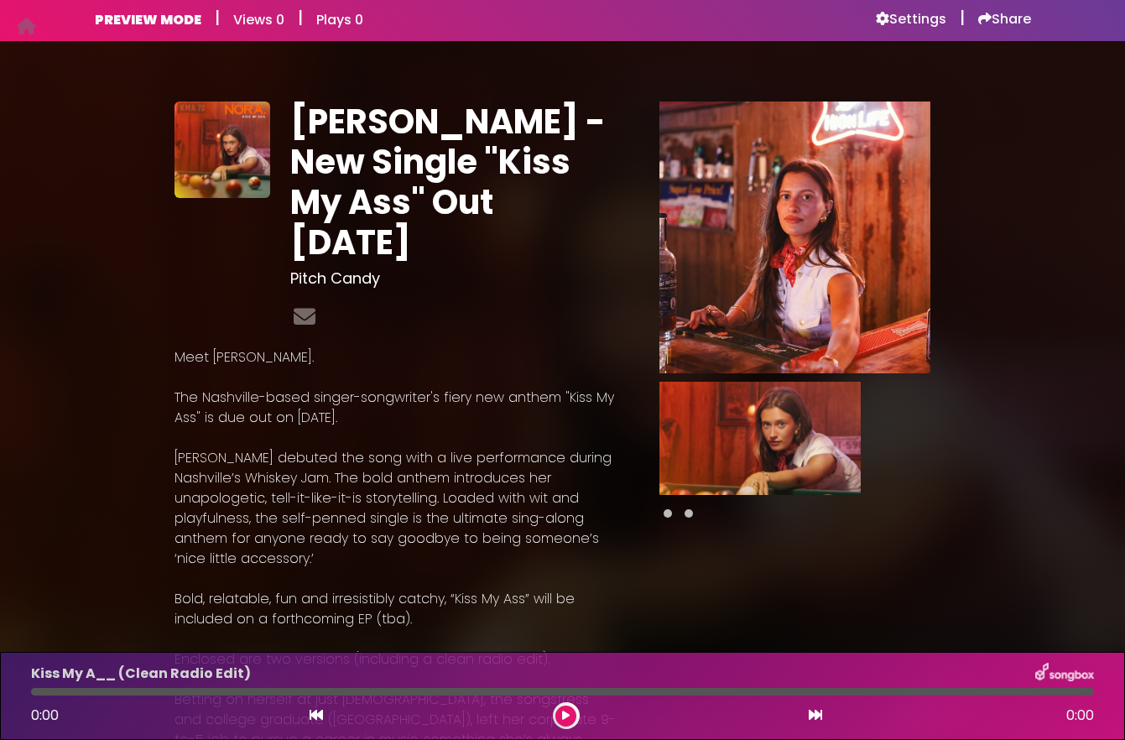
scroll to position [0, 0]
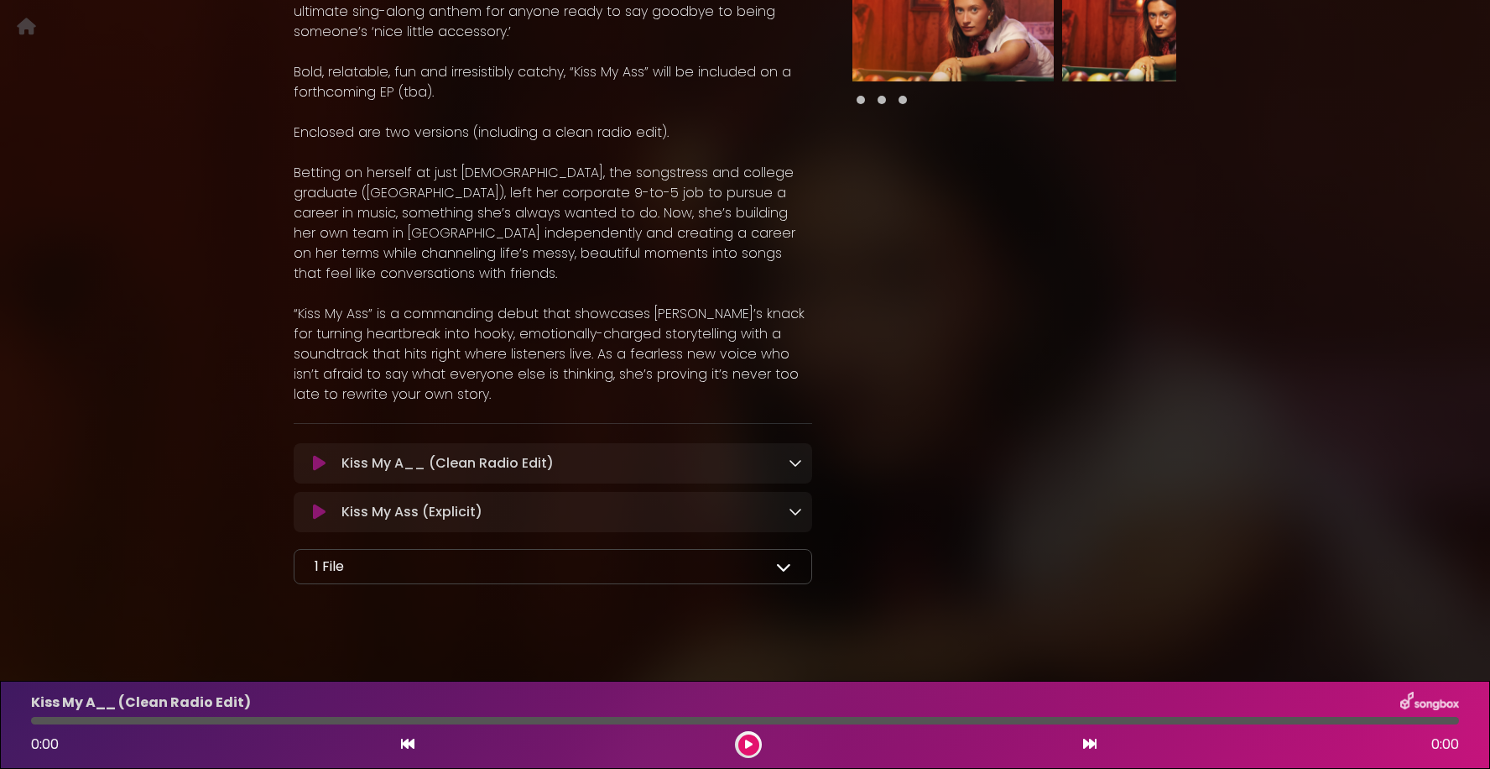
scroll to position [483, 0]
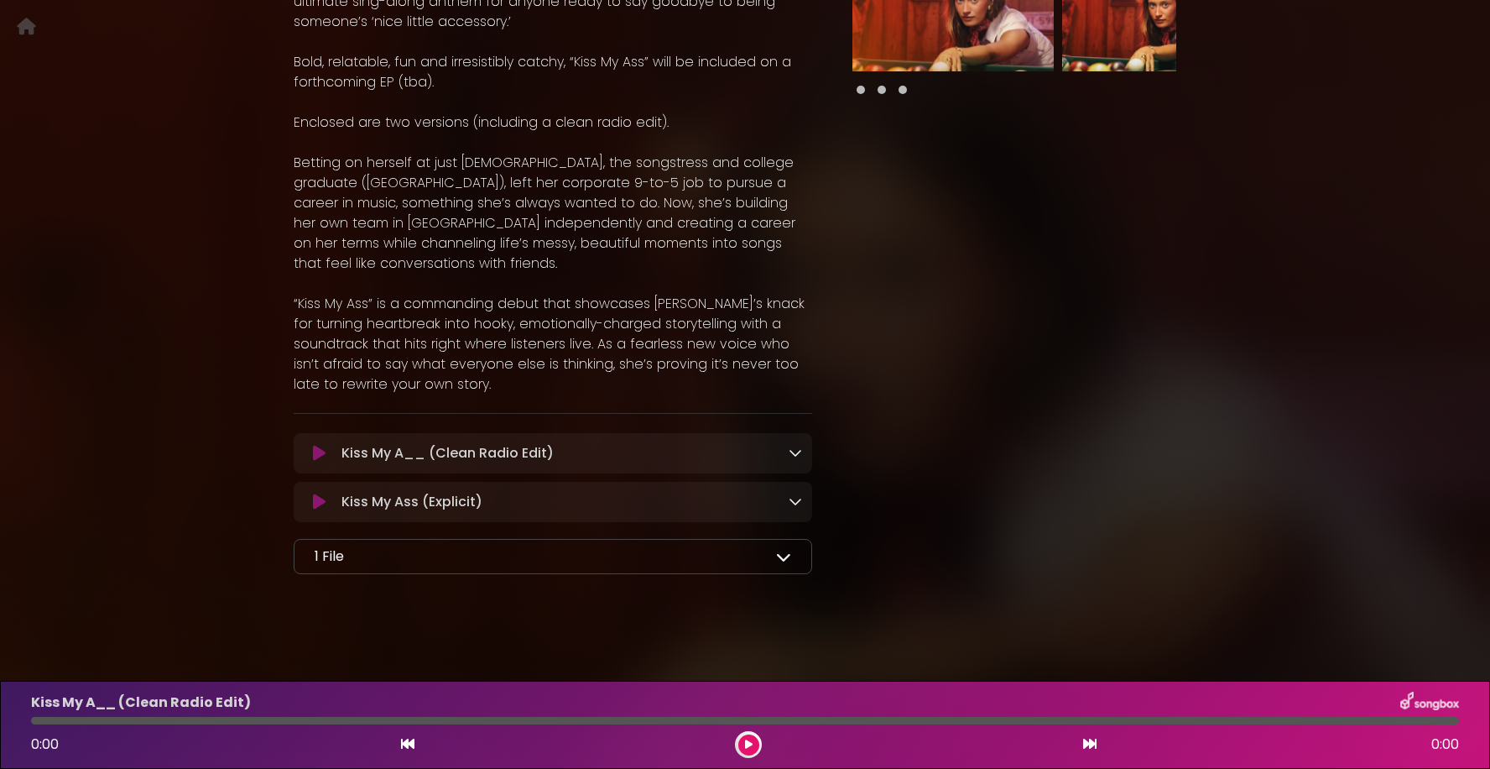
click at [749, 743] on icon at bounding box center [749, 744] width 8 height 10
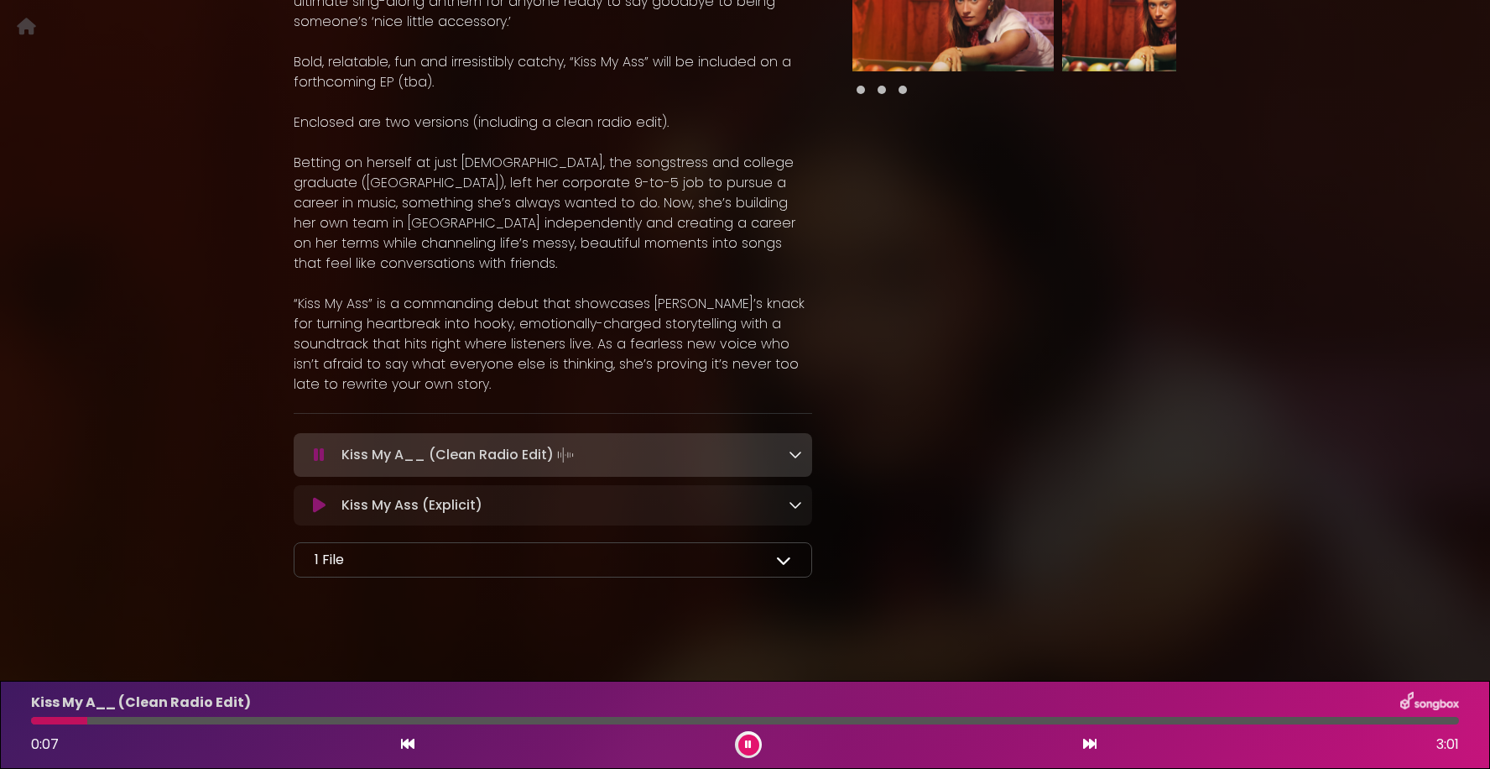
click at [567, 504] on div "Kiss My Ass (Explicit) Loading Track..." at bounding box center [568, 505] width 467 height 20
click at [637, 505] on div "Kiss My Ass (Explicit) Loading Track..." at bounding box center [568, 505] width 467 height 20
click at [795, 504] on icon at bounding box center [795, 504] width 13 height 13
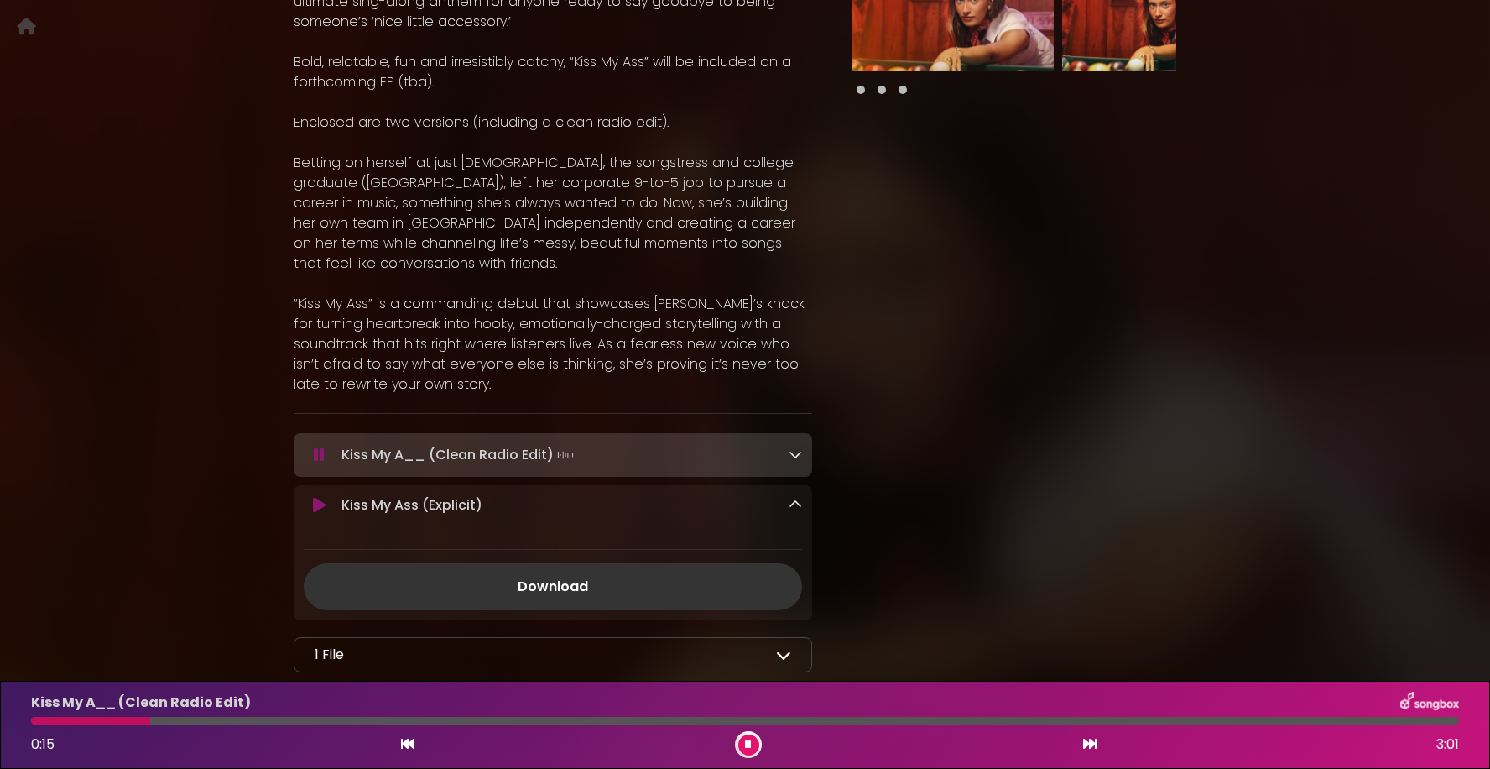
click at [786, 500] on div "Kiss My Ass (Explicit) Loading Track..." at bounding box center [568, 505] width 467 height 20
click at [791, 504] on icon at bounding box center [795, 504] width 13 height 13
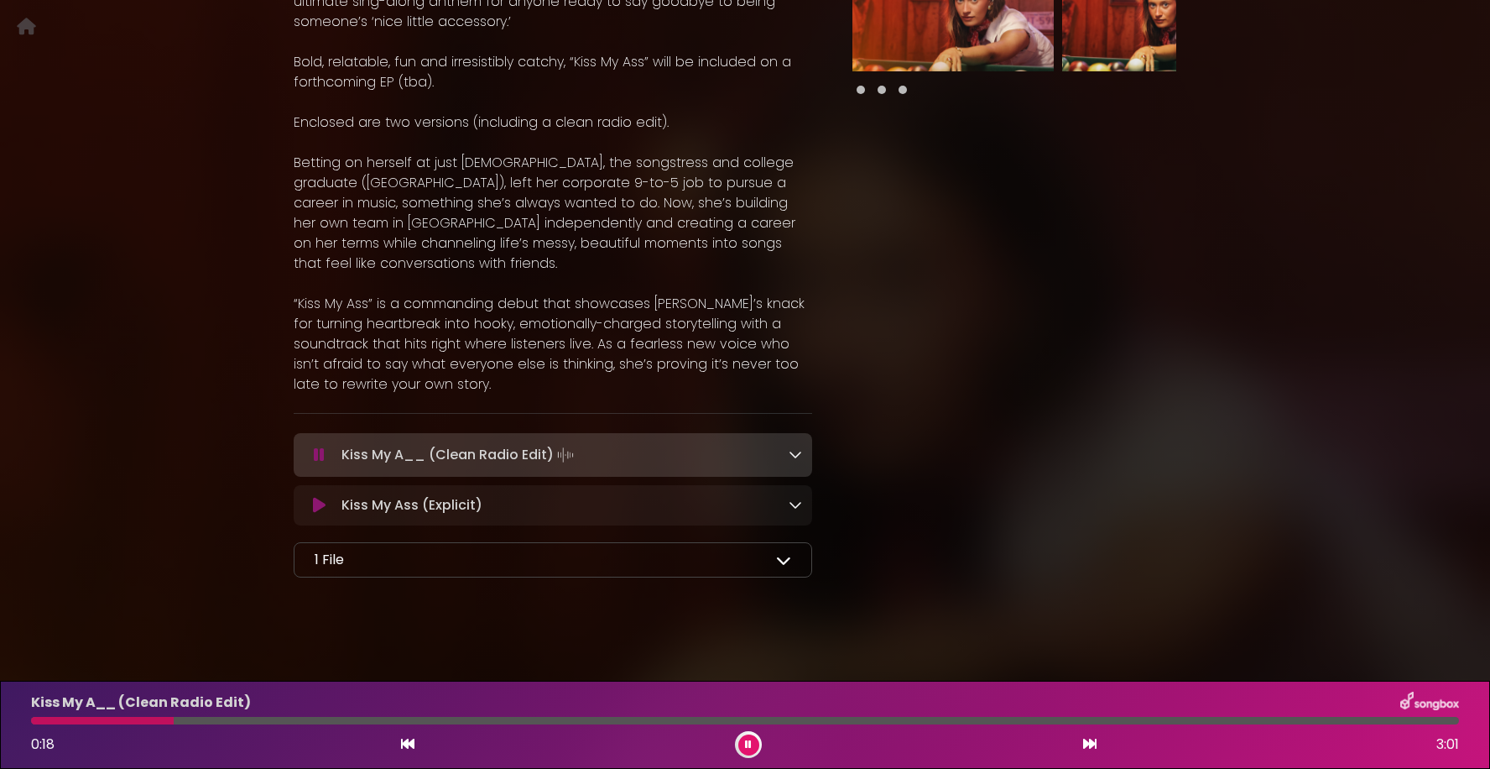
click at [920, 447] on div at bounding box center [1014, 105] width 384 height 960
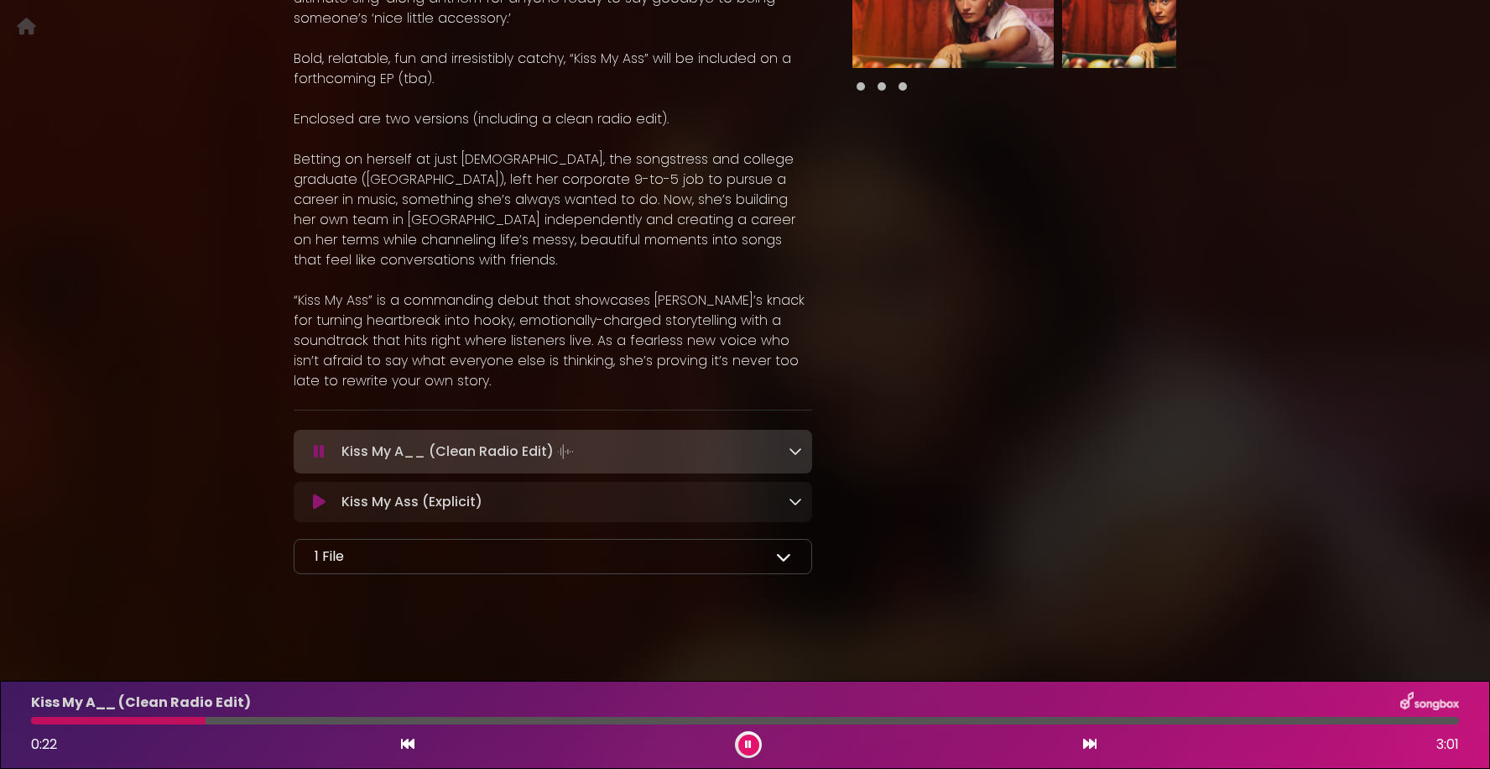
click at [1083, 739] on icon at bounding box center [1089, 743] width 13 height 13
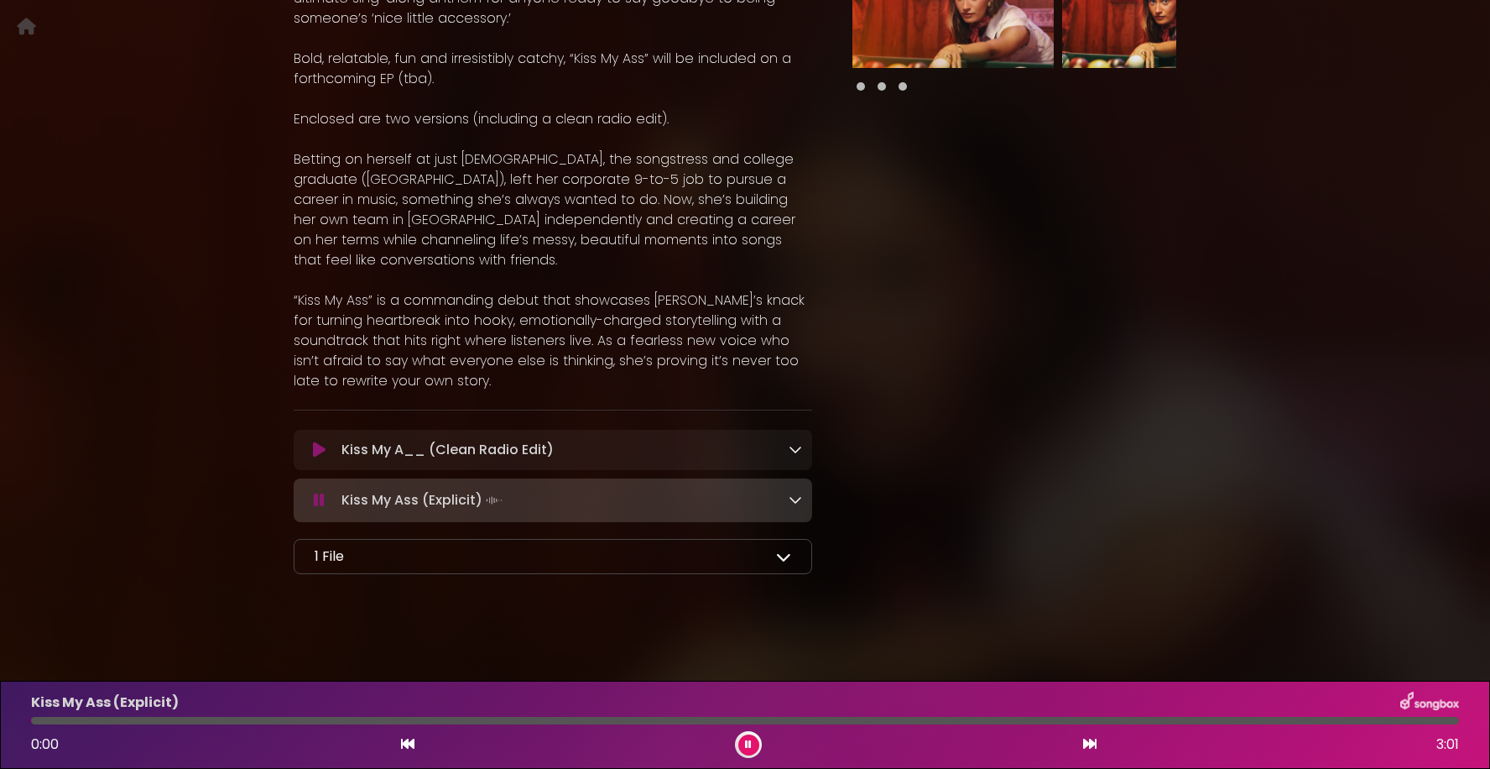
click at [791, 454] on icon at bounding box center [795, 448] width 13 height 13
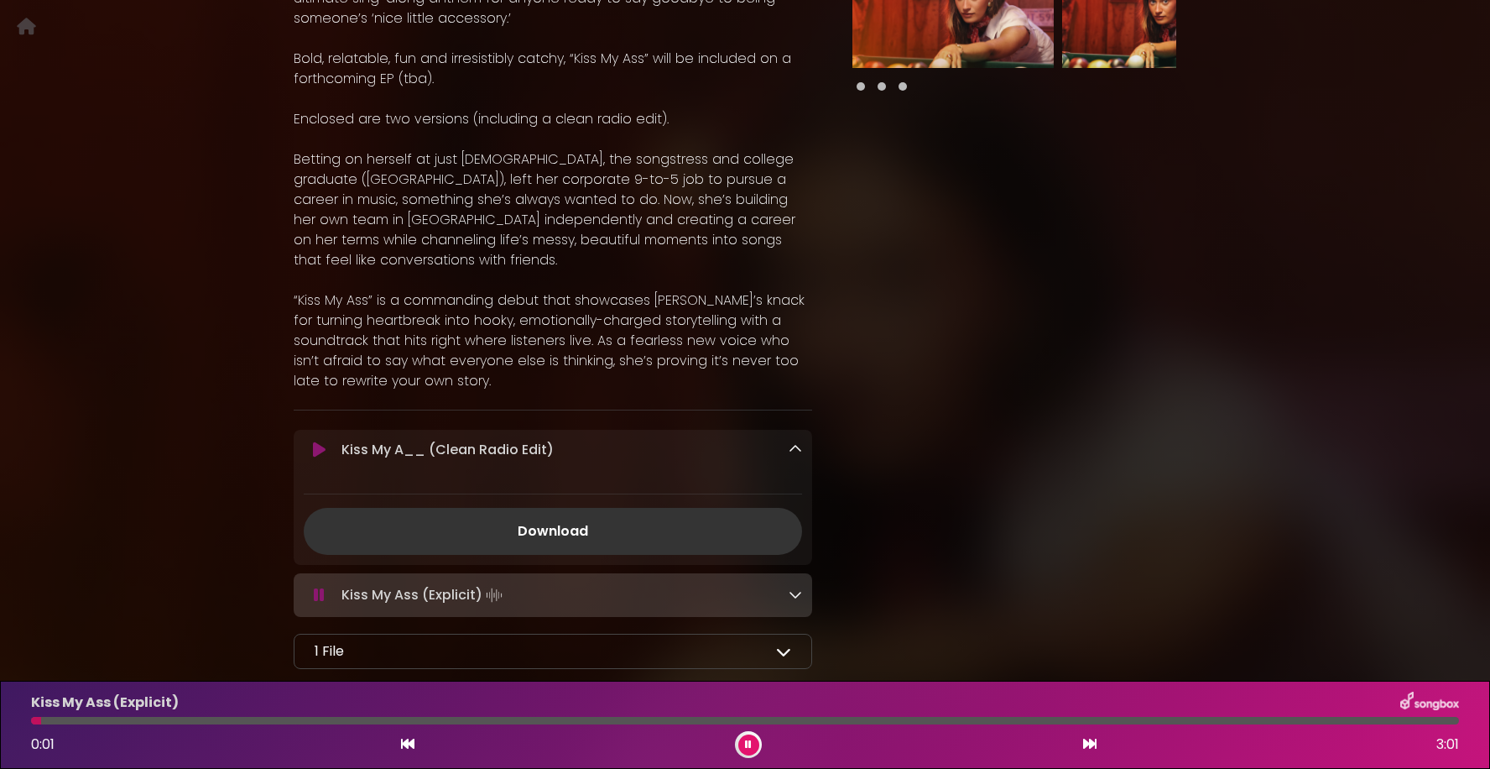
click at [791, 454] on icon at bounding box center [795, 448] width 13 height 13
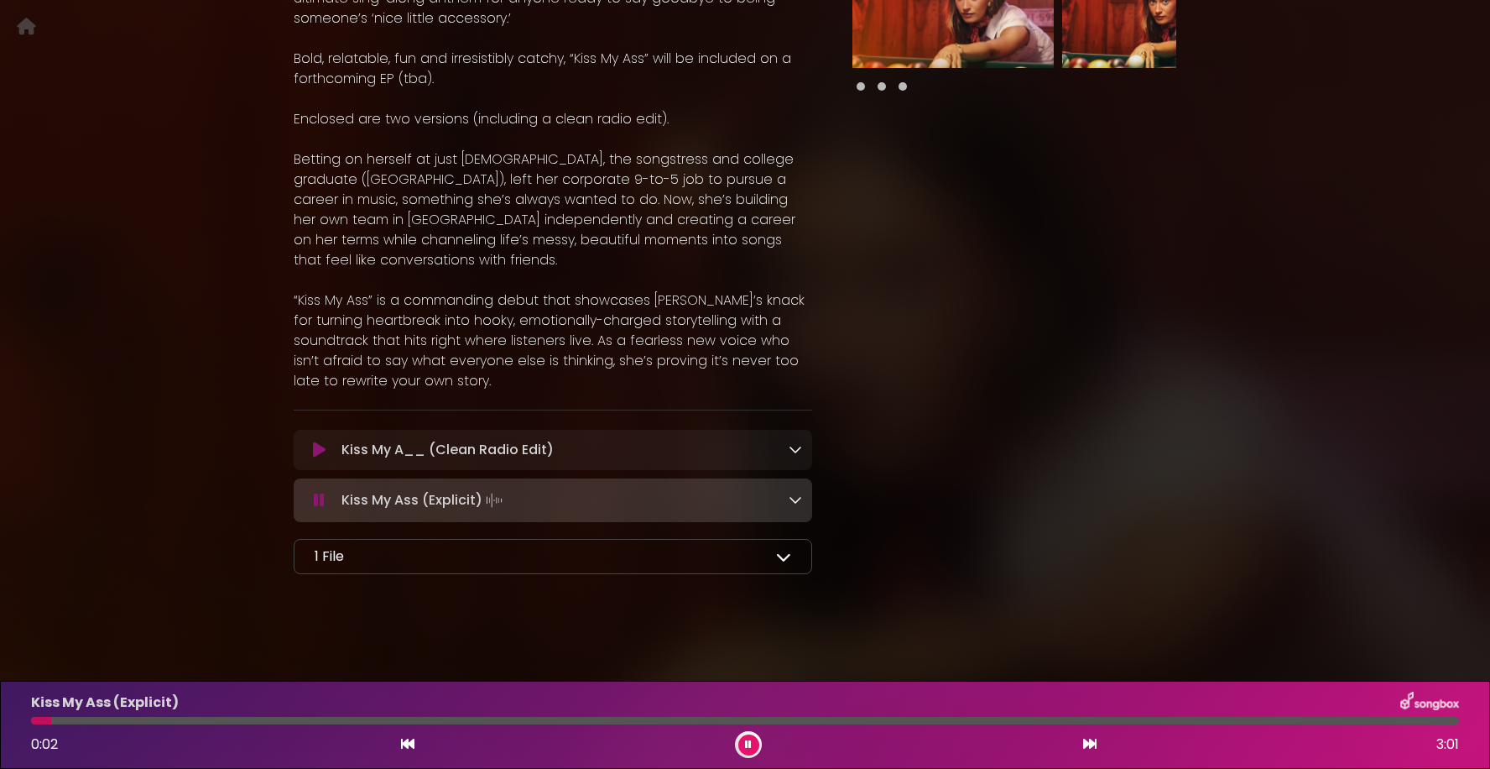
click at [791, 499] on icon at bounding box center [795, 499] width 13 height 13
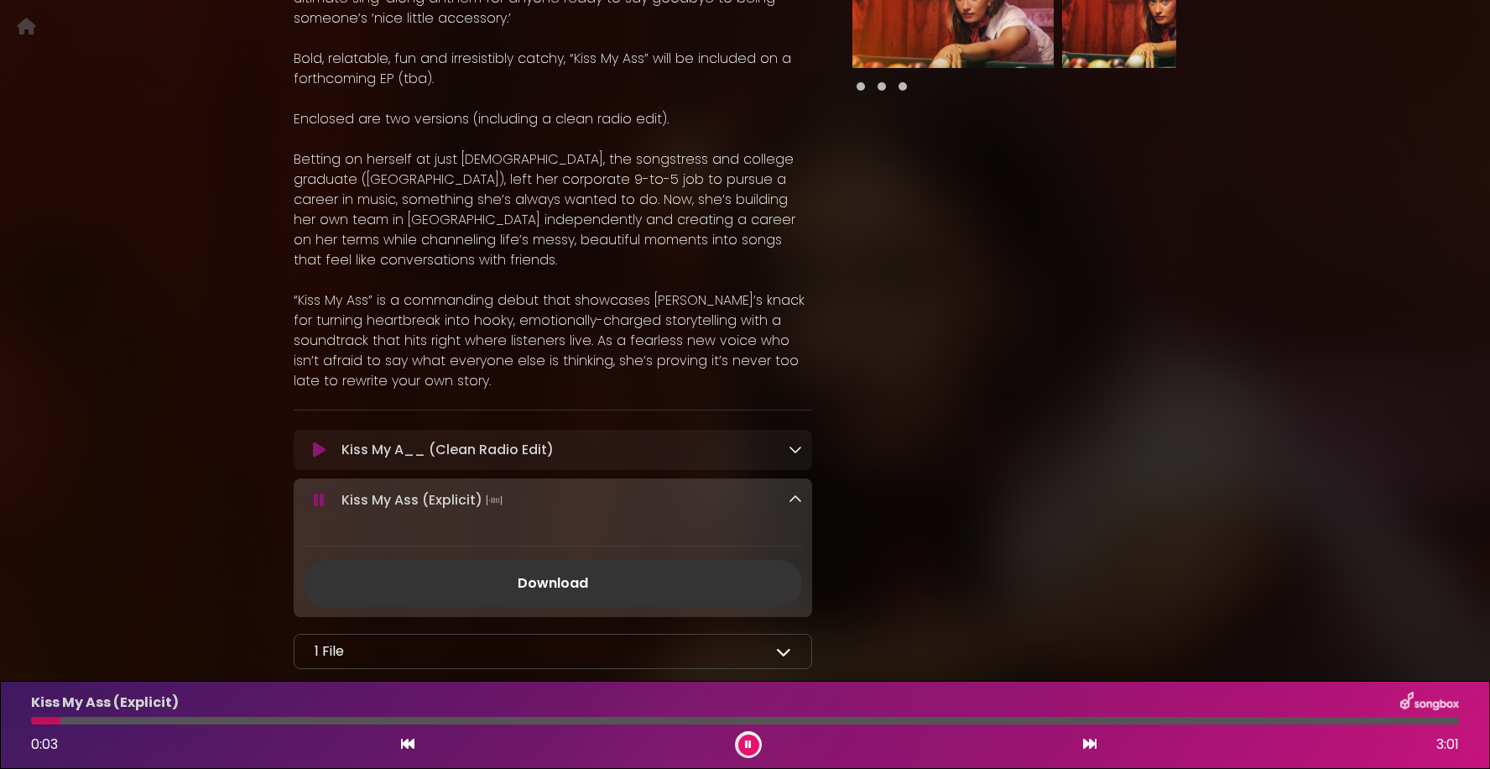
click at [791, 499] on icon at bounding box center [795, 499] width 13 height 13
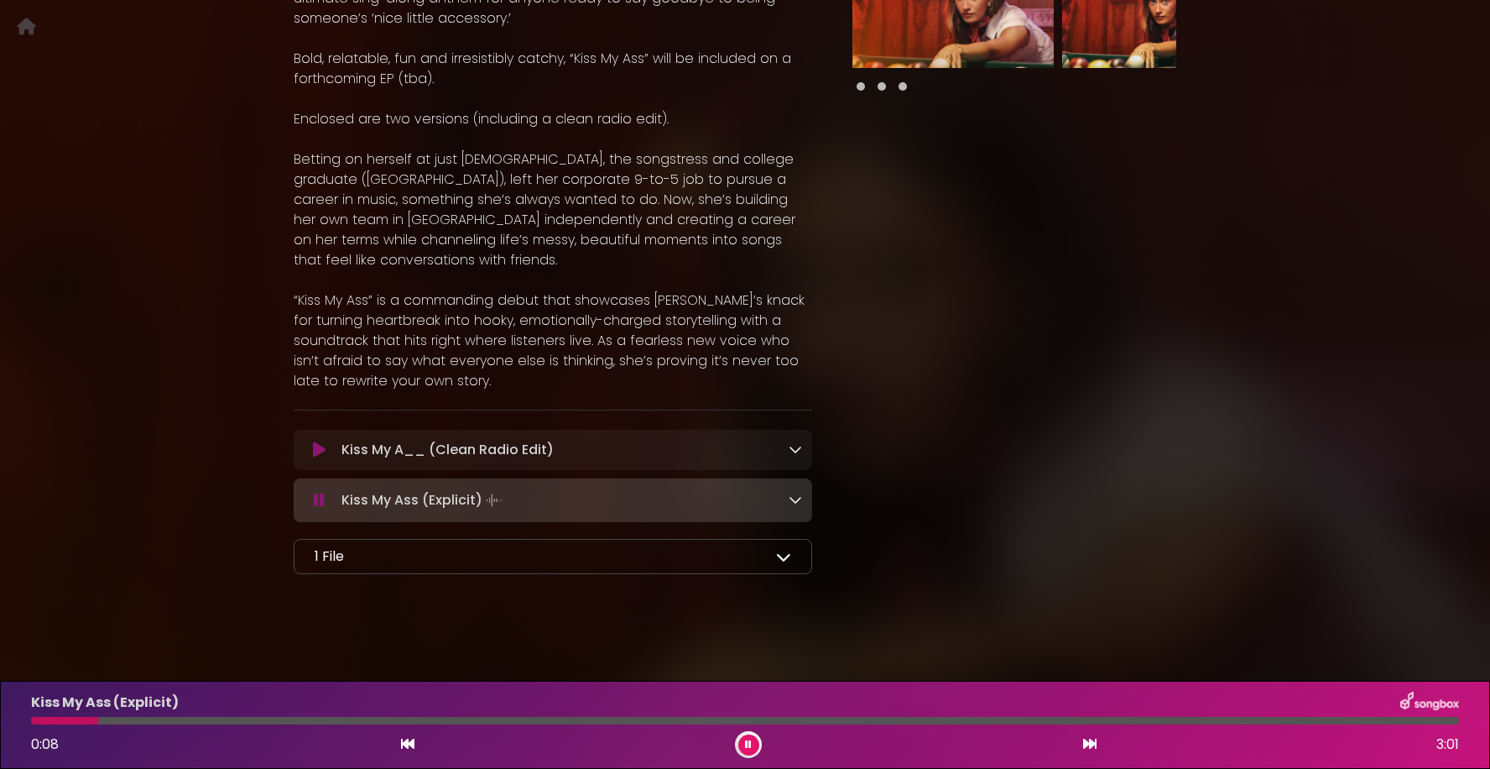
click at [787, 551] on icon at bounding box center [783, 556] width 15 height 15
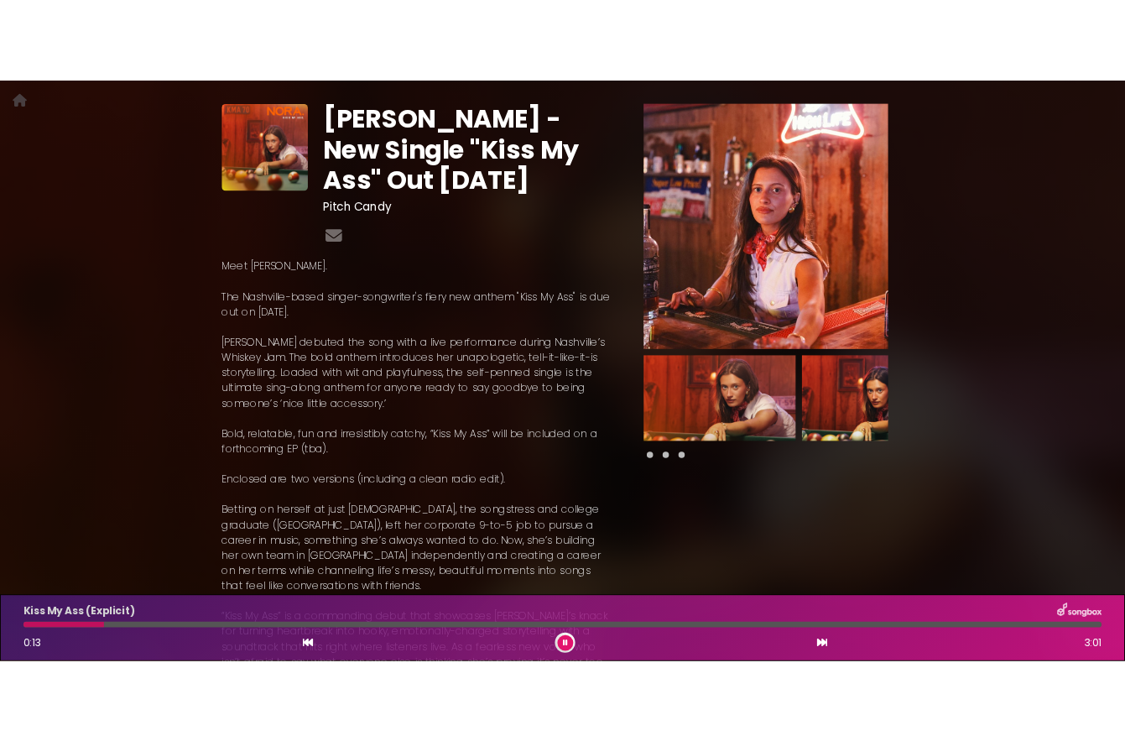
scroll to position [0, 0]
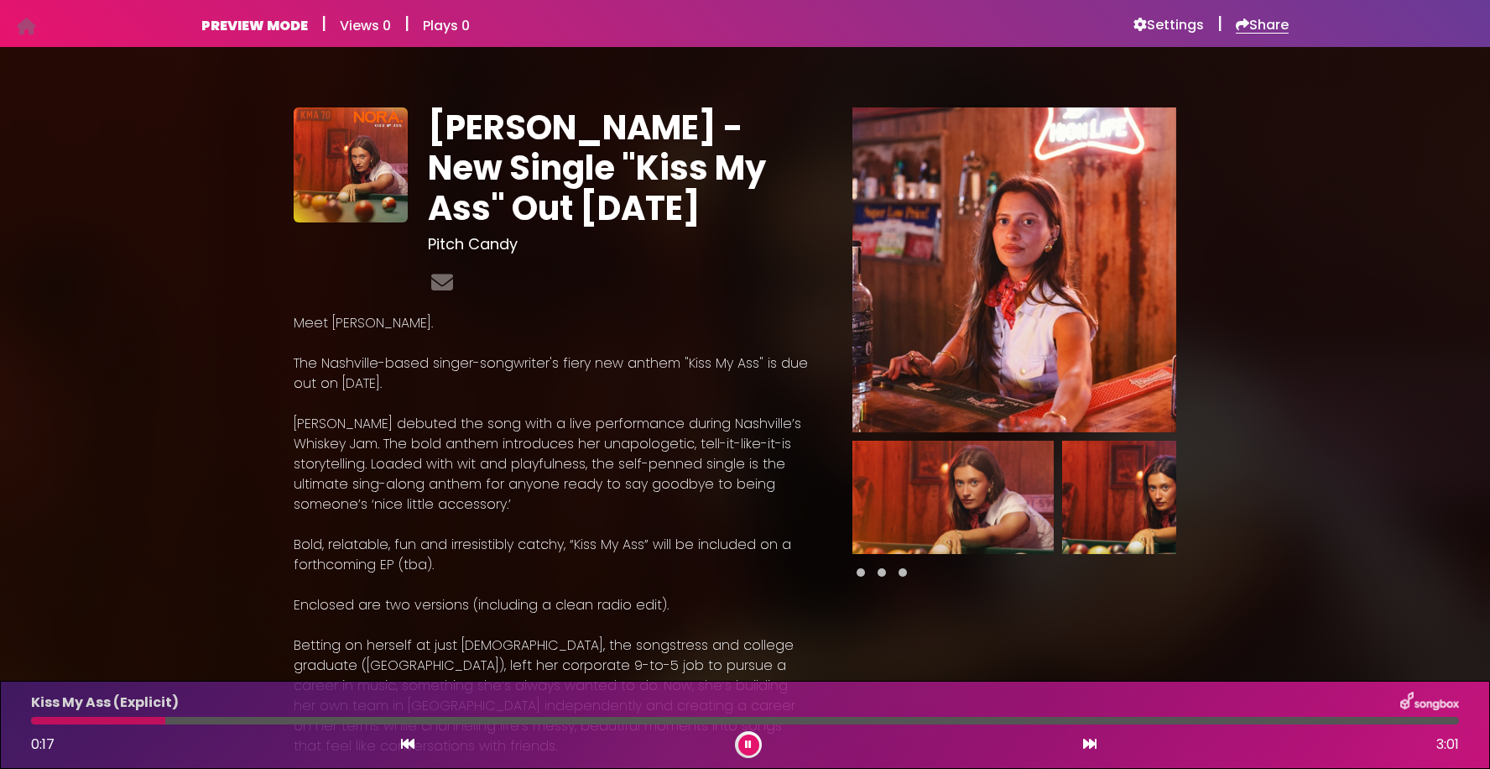
click at [1242, 29] on icon at bounding box center [1242, 24] width 13 height 13
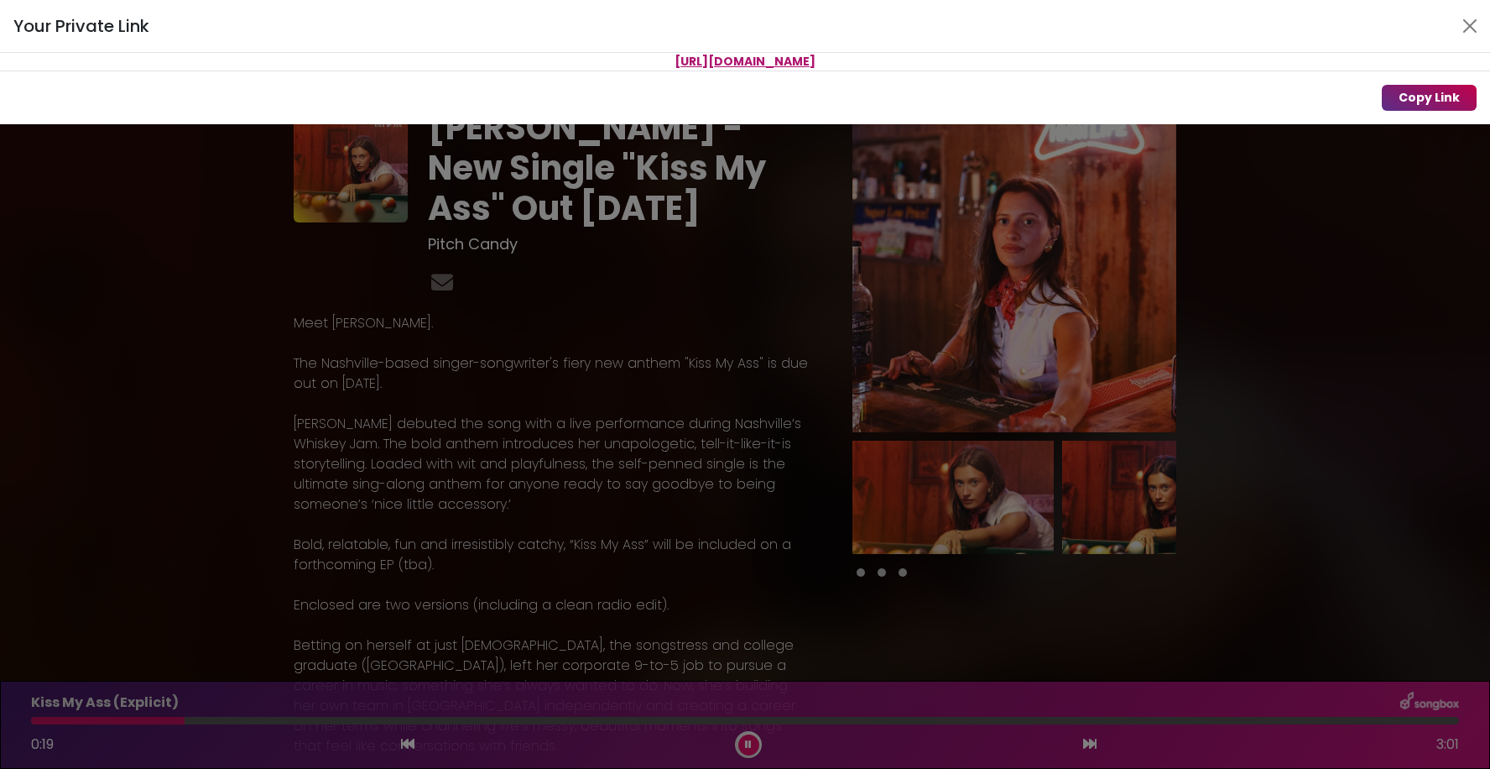
click at [1395, 94] on button "Copy Link" at bounding box center [1429, 98] width 95 height 26
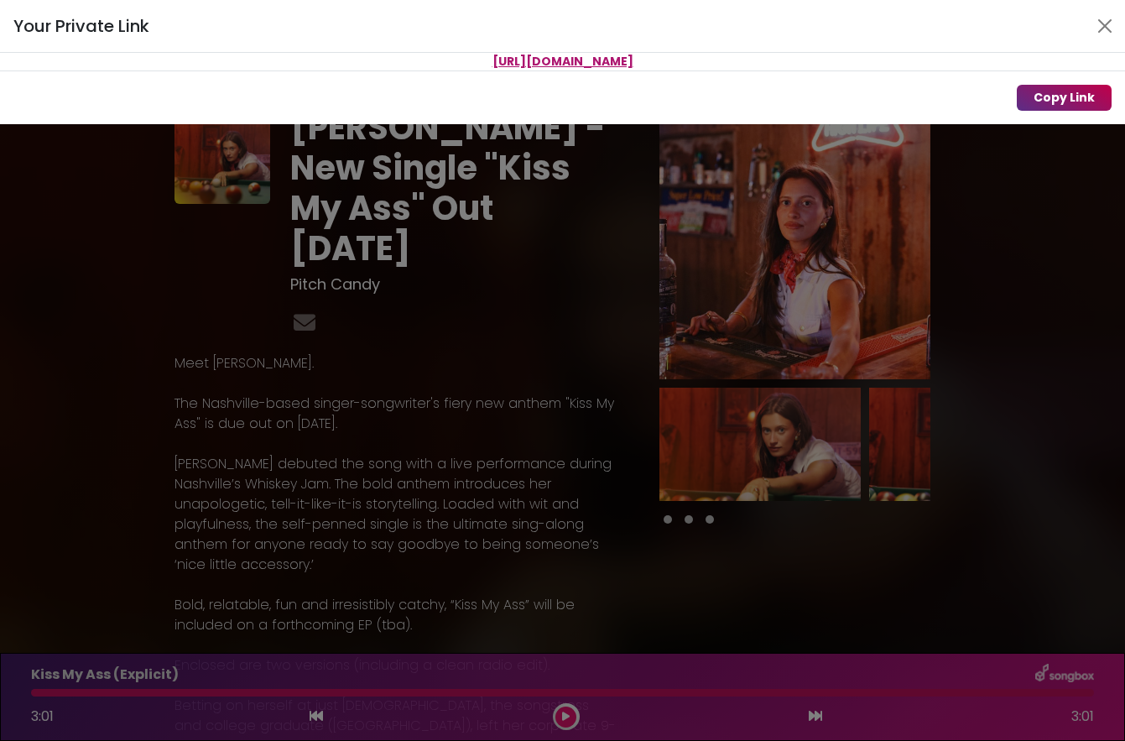
click at [1049, 94] on button "Copy Link" at bounding box center [1064, 98] width 95 height 26
drag, startPoint x: 764, startPoint y: 65, endPoint x: 363, endPoint y: 66, distance: 401.2
click at [363, 66] on p "[URL][DOMAIN_NAME]" at bounding box center [562, 62] width 1125 height 18
copy span "[URL][DOMAIN_NAME]"
click at [994, 238] on div "Your Private Link https://songbox.com/s/3d61ccf7-29d3-4ede-aba4-1c45b02cfe0a Co…" at bounding box center [562, 370] width 1125 height 741
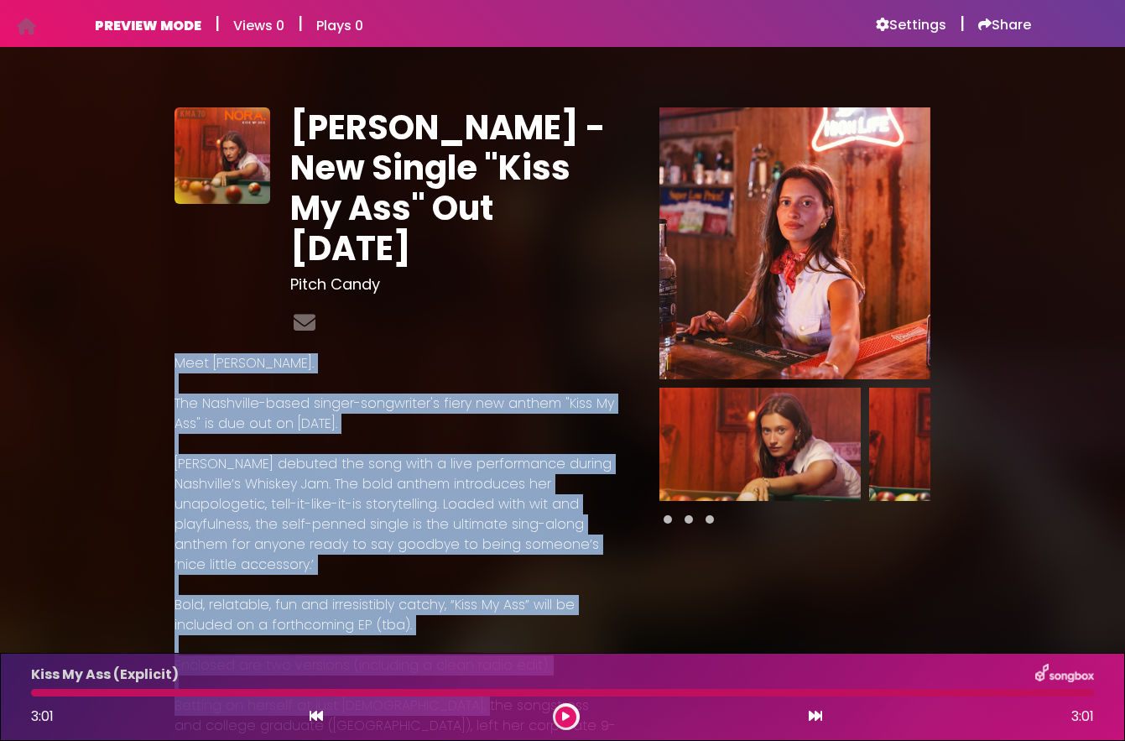
drag, startPoint x: 177, startPoint y: 321, endPoint x: 463, endPoint y: 639, distance: 427.2
click at [463, 639] on div "Meet NORA. The Nashville-based singer-songwriter's fiery new anthem "Kiss My As…" at bounding box center [397, 665] width 445 height 624
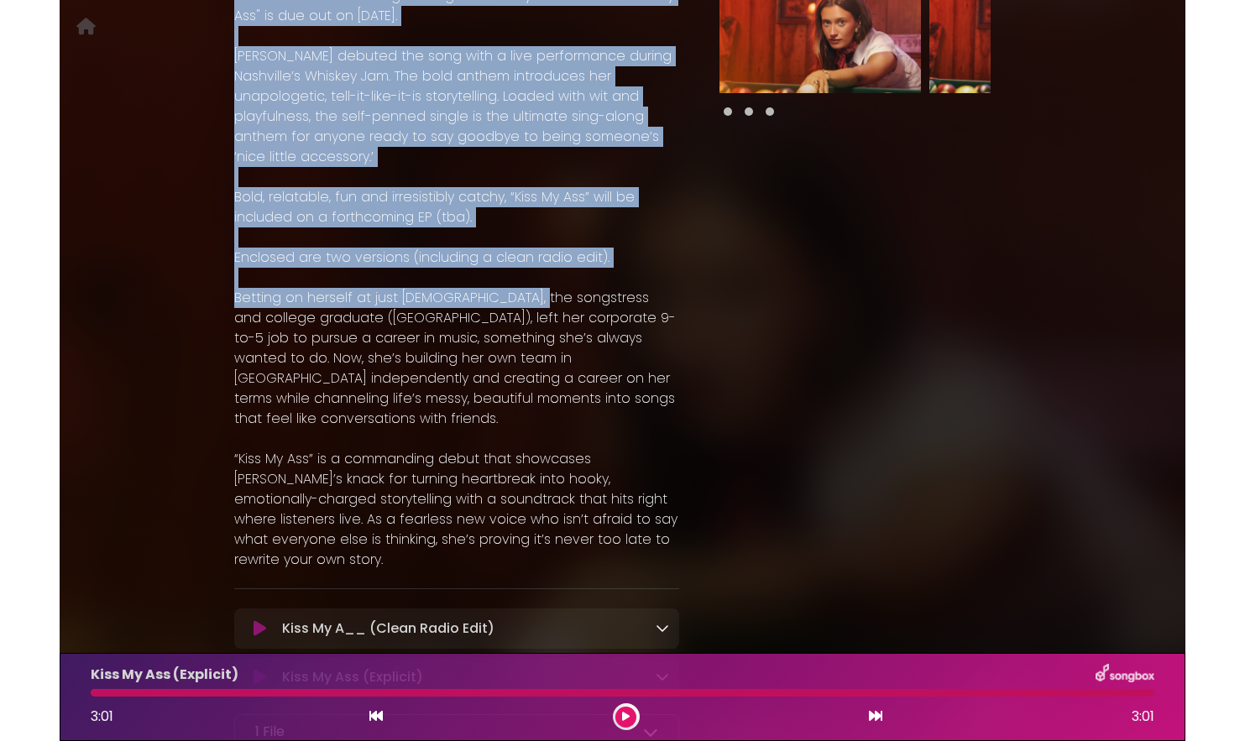
scroll to position [509, 0]
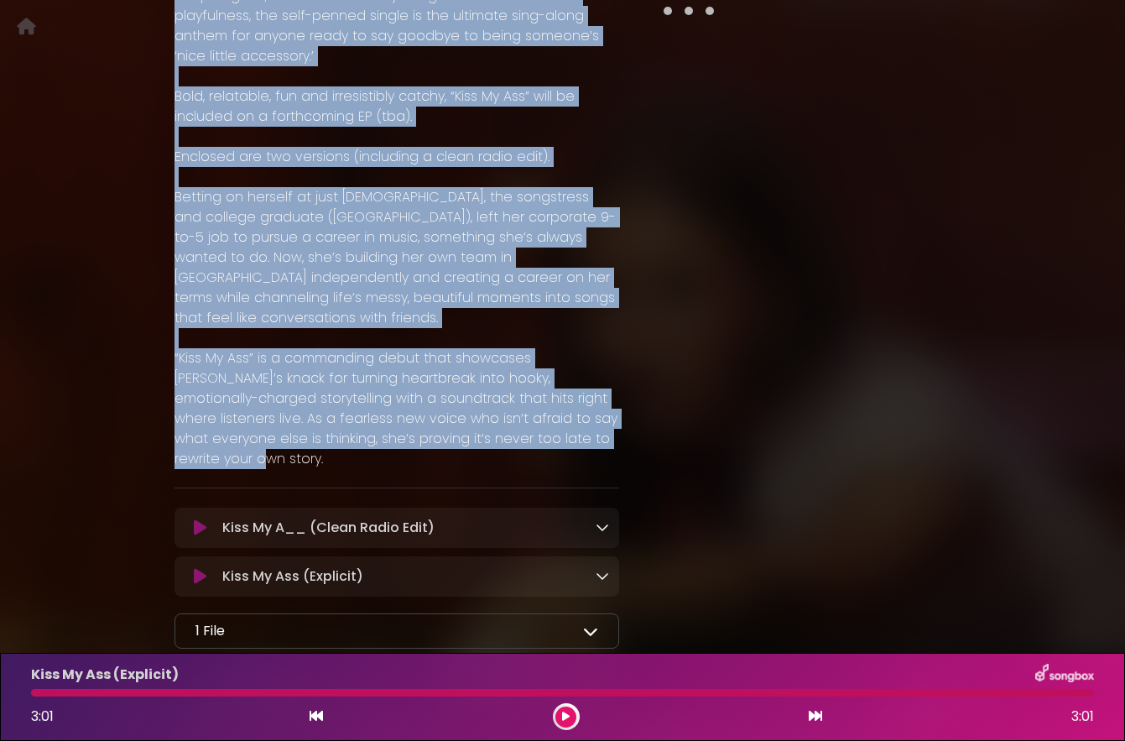
click at [541, 384] on p "“Kiss My Ass” is a commanding debut that showcases [PERSON_NAME]’s knack for tu…" at bounding box center [397, 408] width 445 height 121
copy div "Meet NORA. The Nashville-based singer-songwriter's fiery new anthem "Kiss My As…"
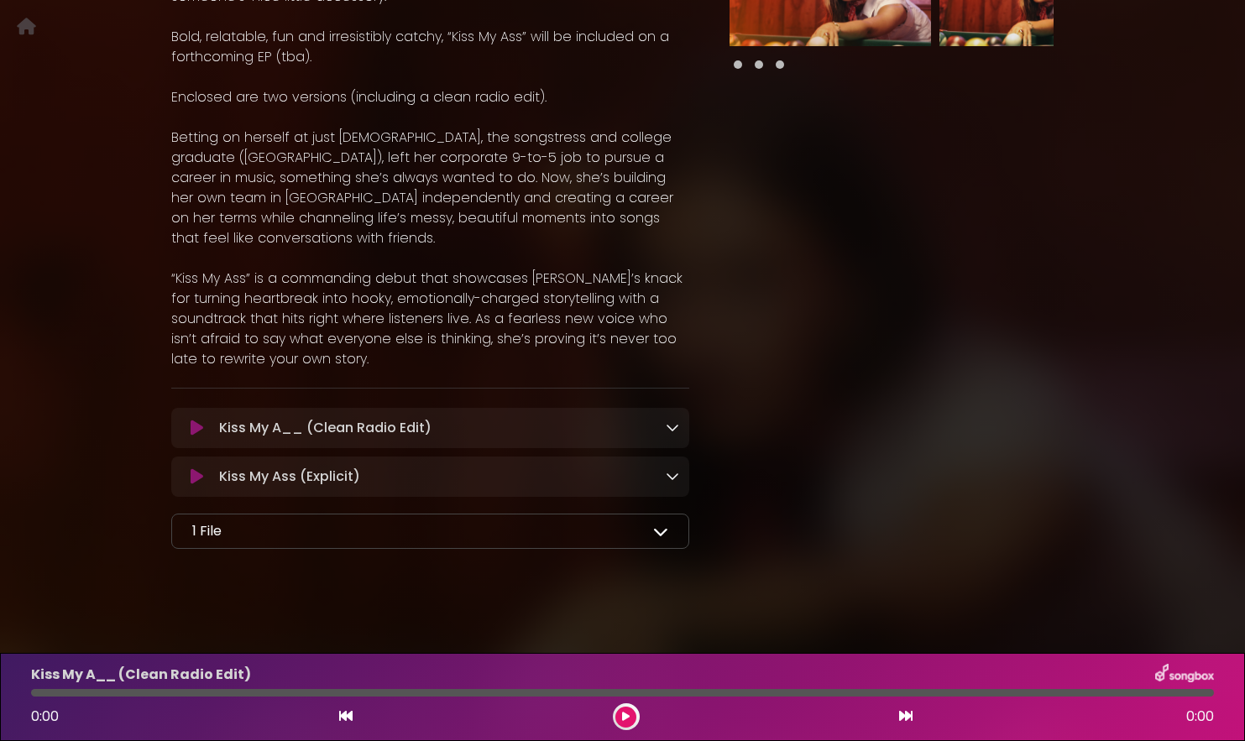
scroll to position [509, 0]
click at [671, 425] on icon at bounding box center [672, 425] width 13 height 13
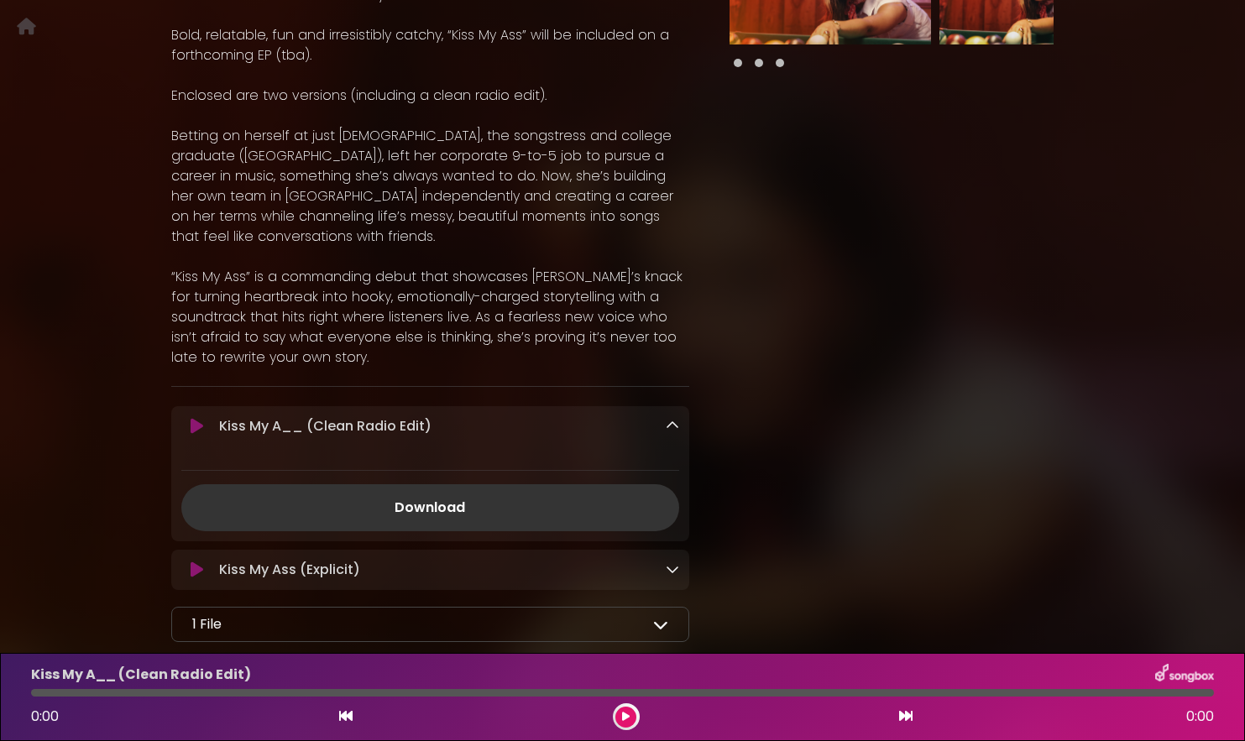
click at [671, 425] on icon at bounding box center [672, 425] width 13 height 13
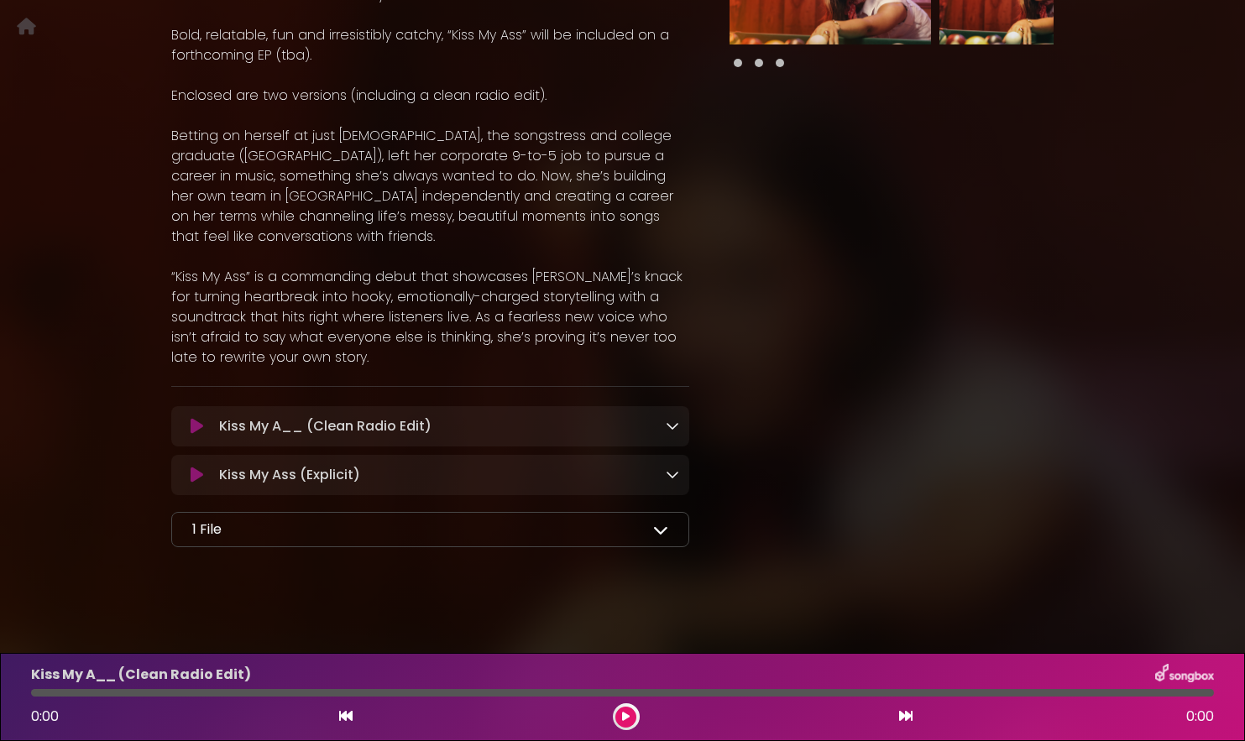
click at [671, 477] on icon at bounding box center [672, 473] width 13 height 13
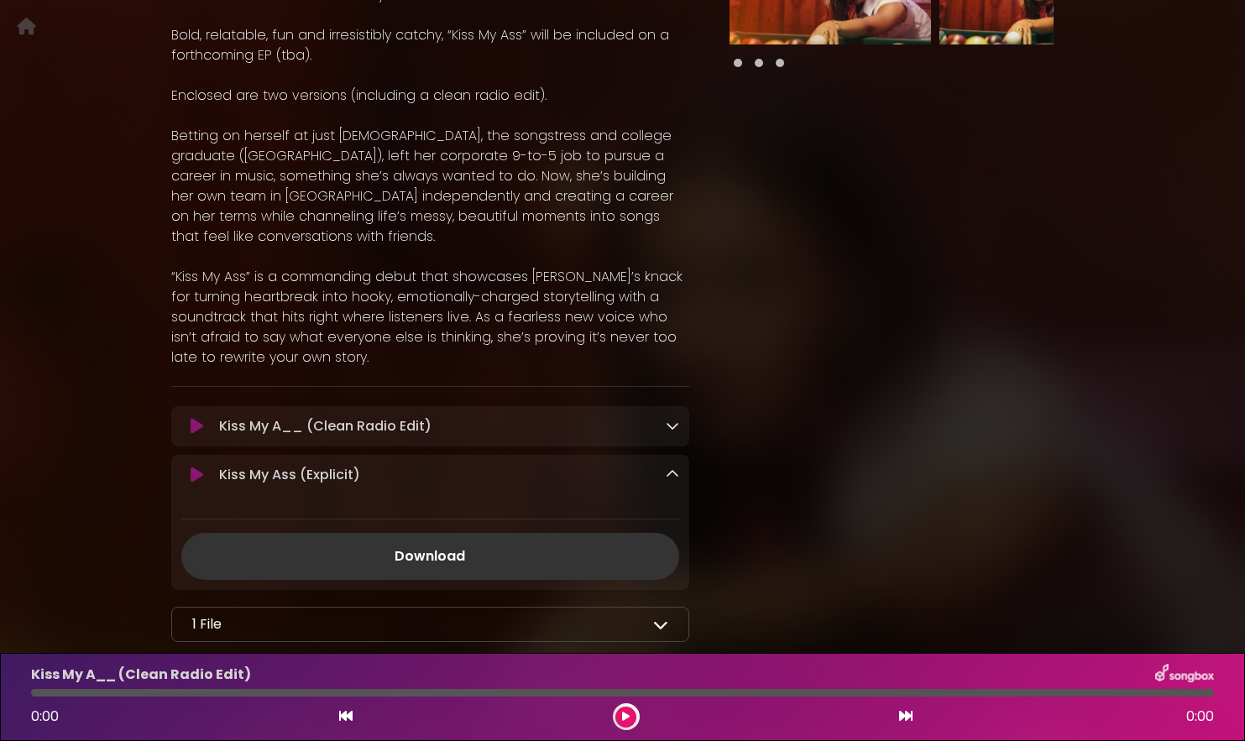
click at [671, 477] on icon at bounding box center [672, 473] width 13 height 13
